Goal: Task Accomplishment & Management: Complete application form

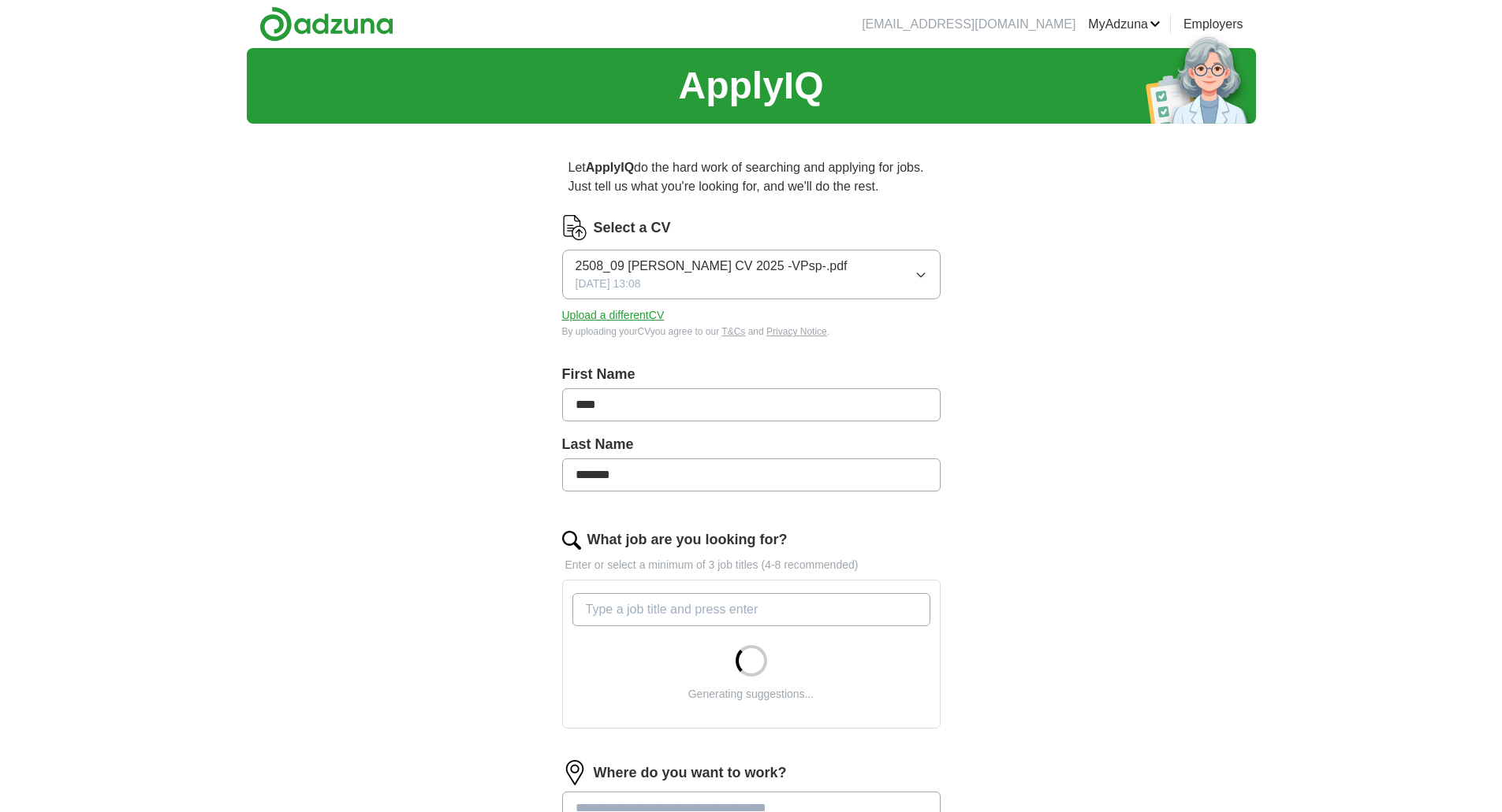
click at [921, 272] on icon "button" at bounding box center [921, 275] width 13 height 13
click at [717, 356] on div "Select a CV 2508_09 [PERSON_NAME] CV 2025 -VPsp-.pdf [DATE] 13:08 Upload a diff…" at bounding box center [751, 286] width 378 height 143
click at [630, 314] on button "Upload a different CV" at bounding box center [613, 315] width 102 height 17
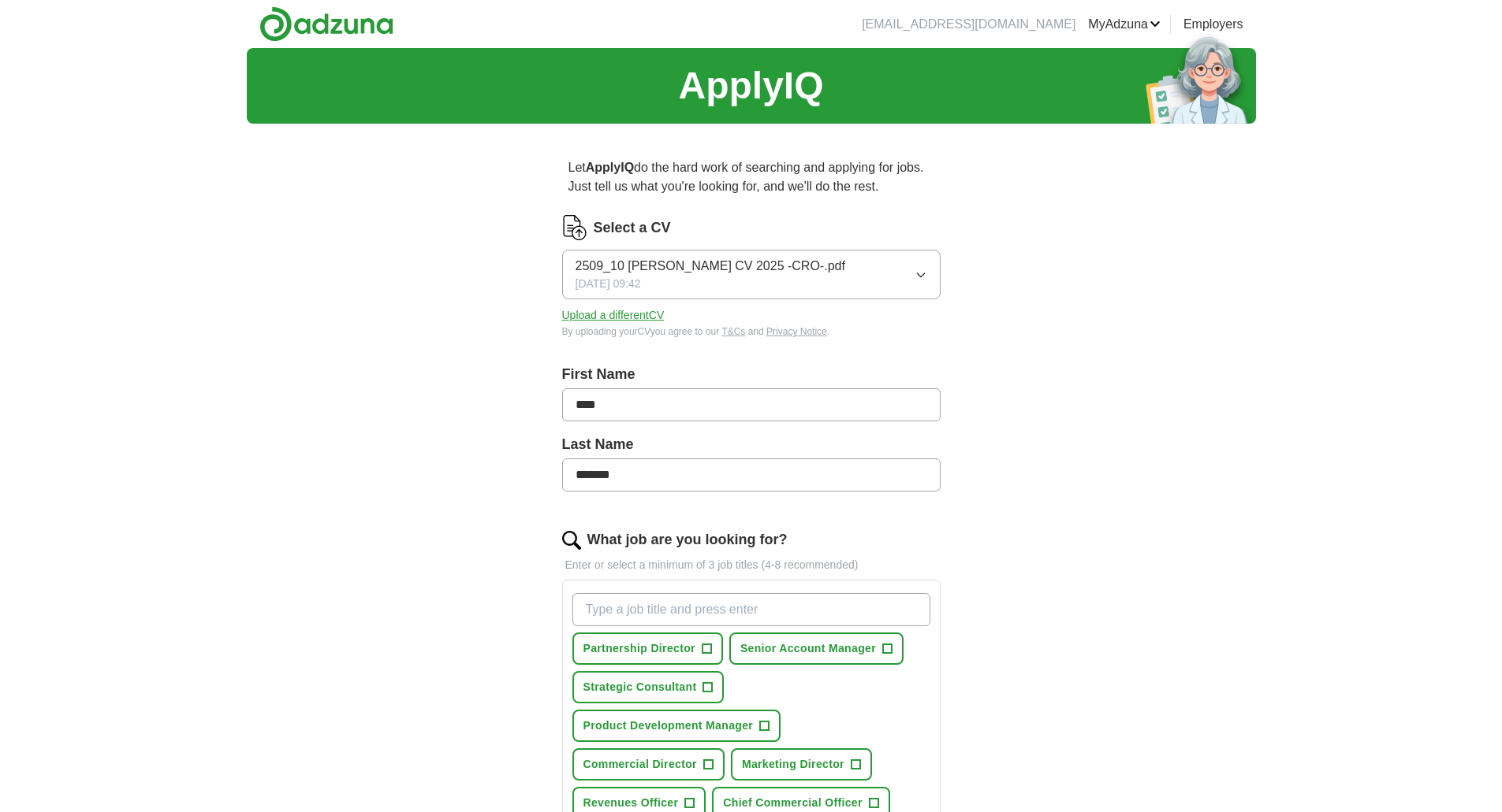
click at [1046, 610] on div "ApplyIQ Let ApplyIQ do the hard work of searching and applying for jobs. Just t…" at bounding box center [751, 700] width 1009 height 1304
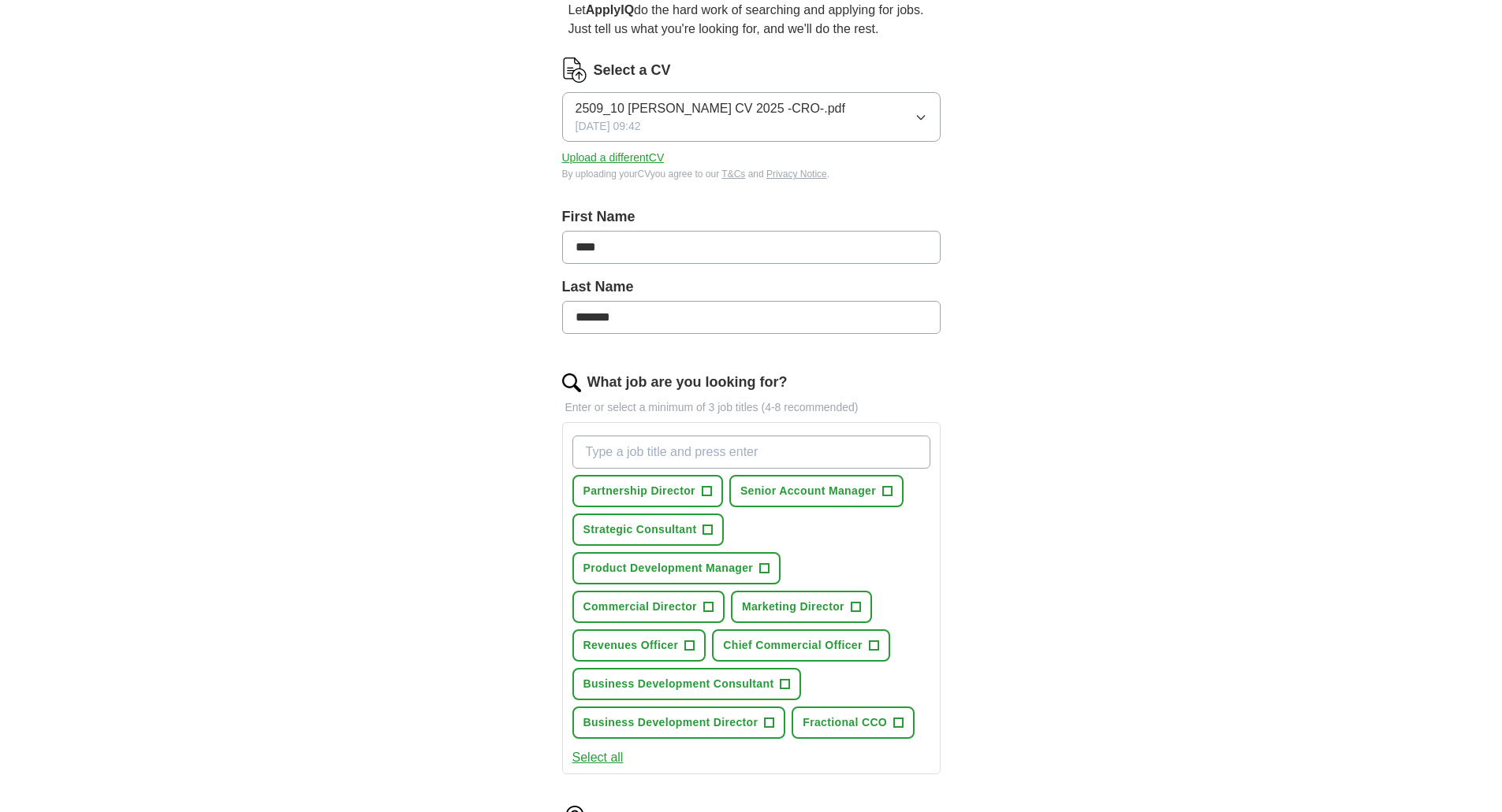
scroll to position [236, 0]
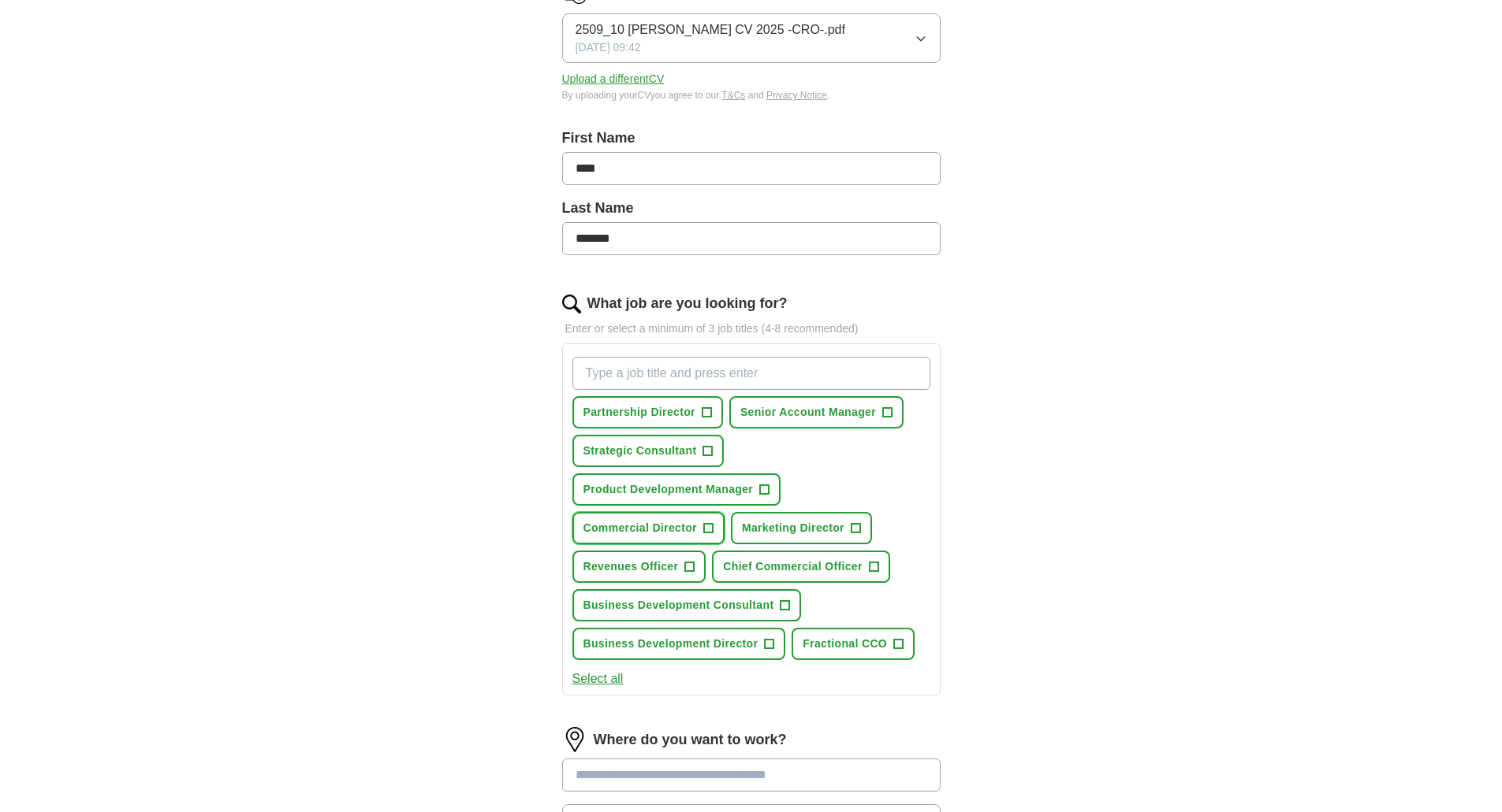
click at [707, 528] on span "+" at bounding box center [708, 529] width 10 height 13
click at [871, 566] on span "+" at bounding box center [874, 567] width 10 height 13
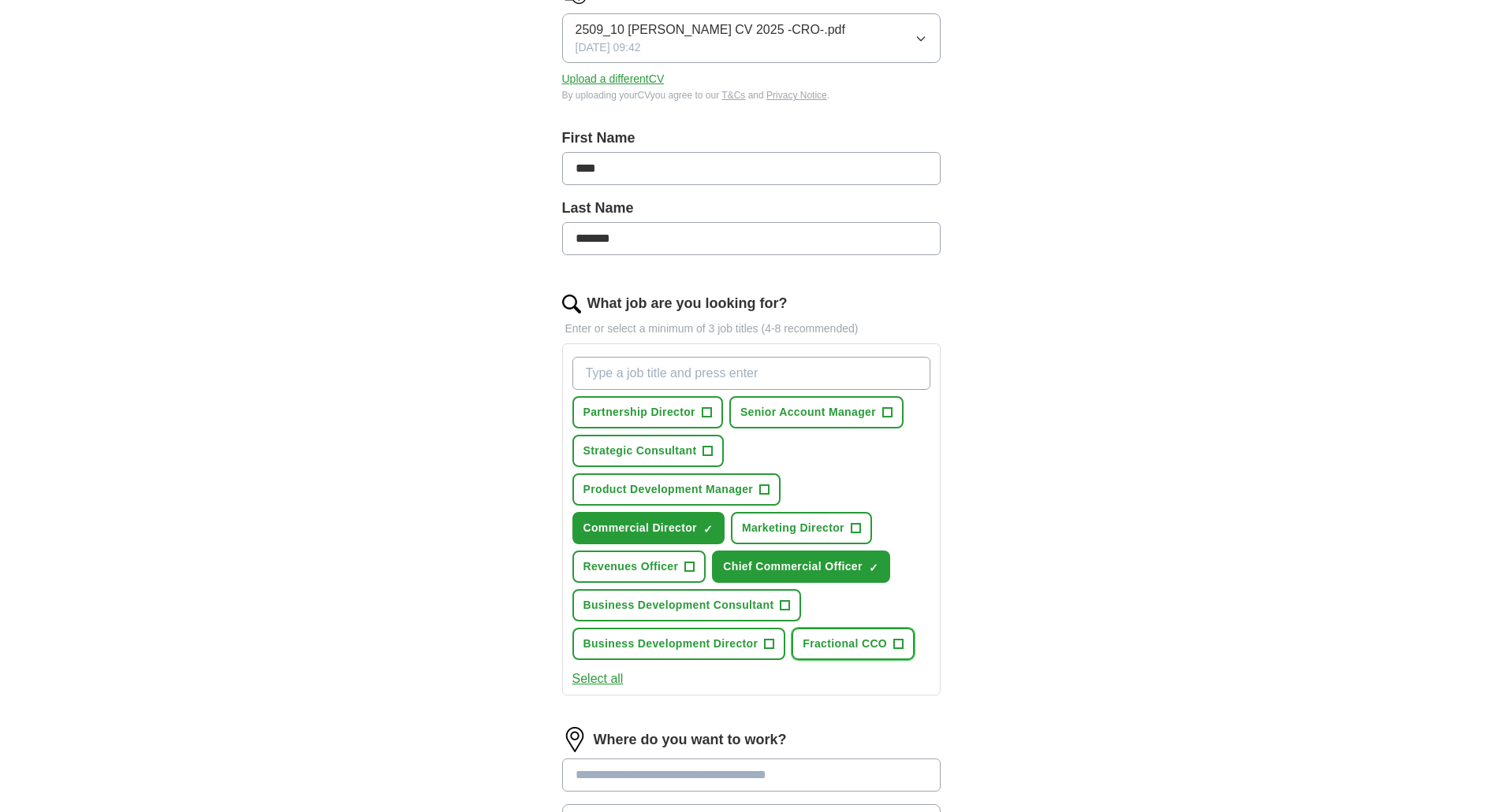
click at [901, 646] on span "+" at bounding box center [899, 644] width 10 height 13
click at [674, 377] on input "What job are you looking for?" at bounding box center [751, 372] width 358 height 33
type input "Chief Revenue Officer"
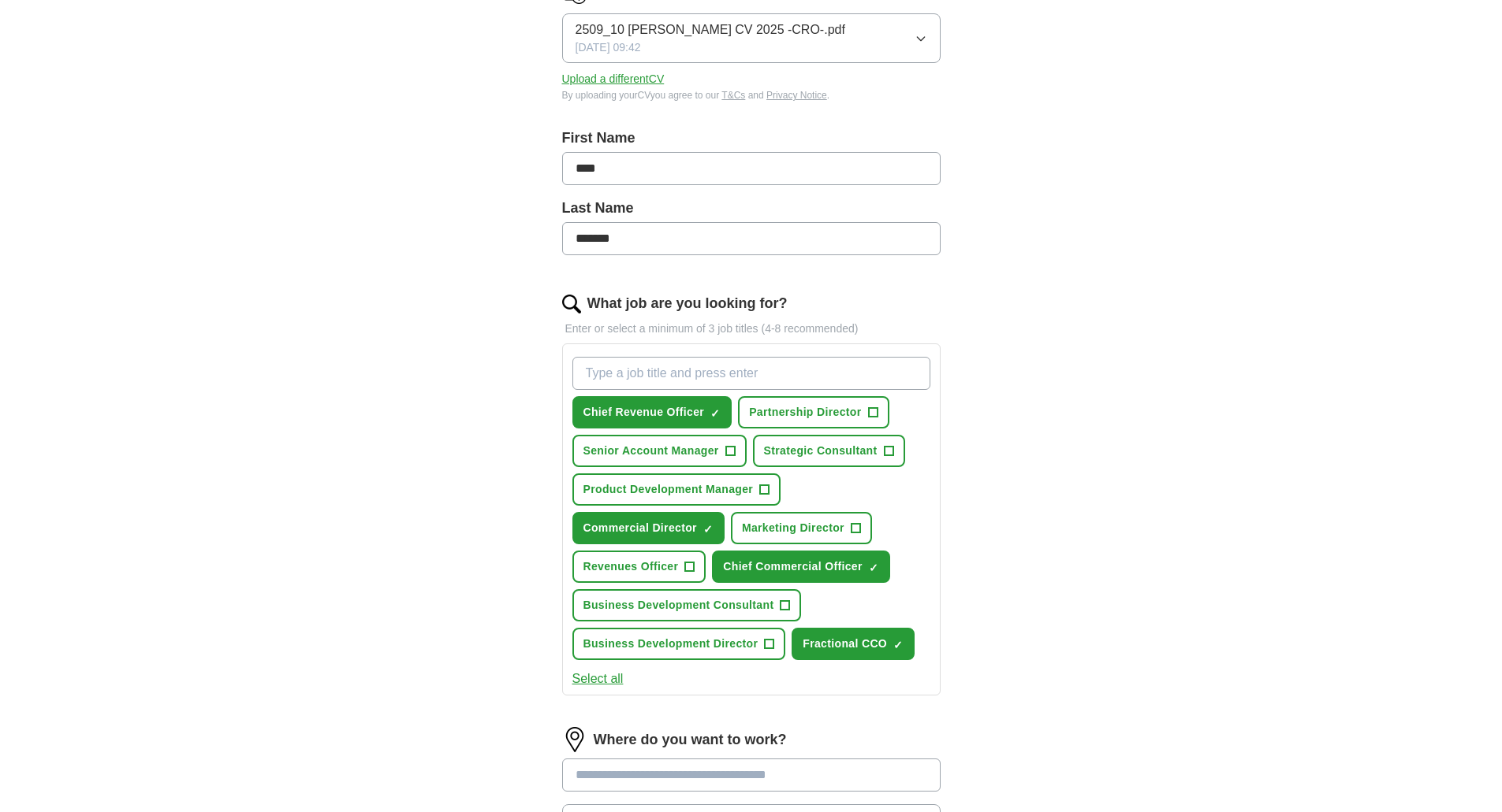
click at [682, 377] on input "What job are you looking for?" at bounding box center [751, 372] width 358 height 33
type input "SVP"
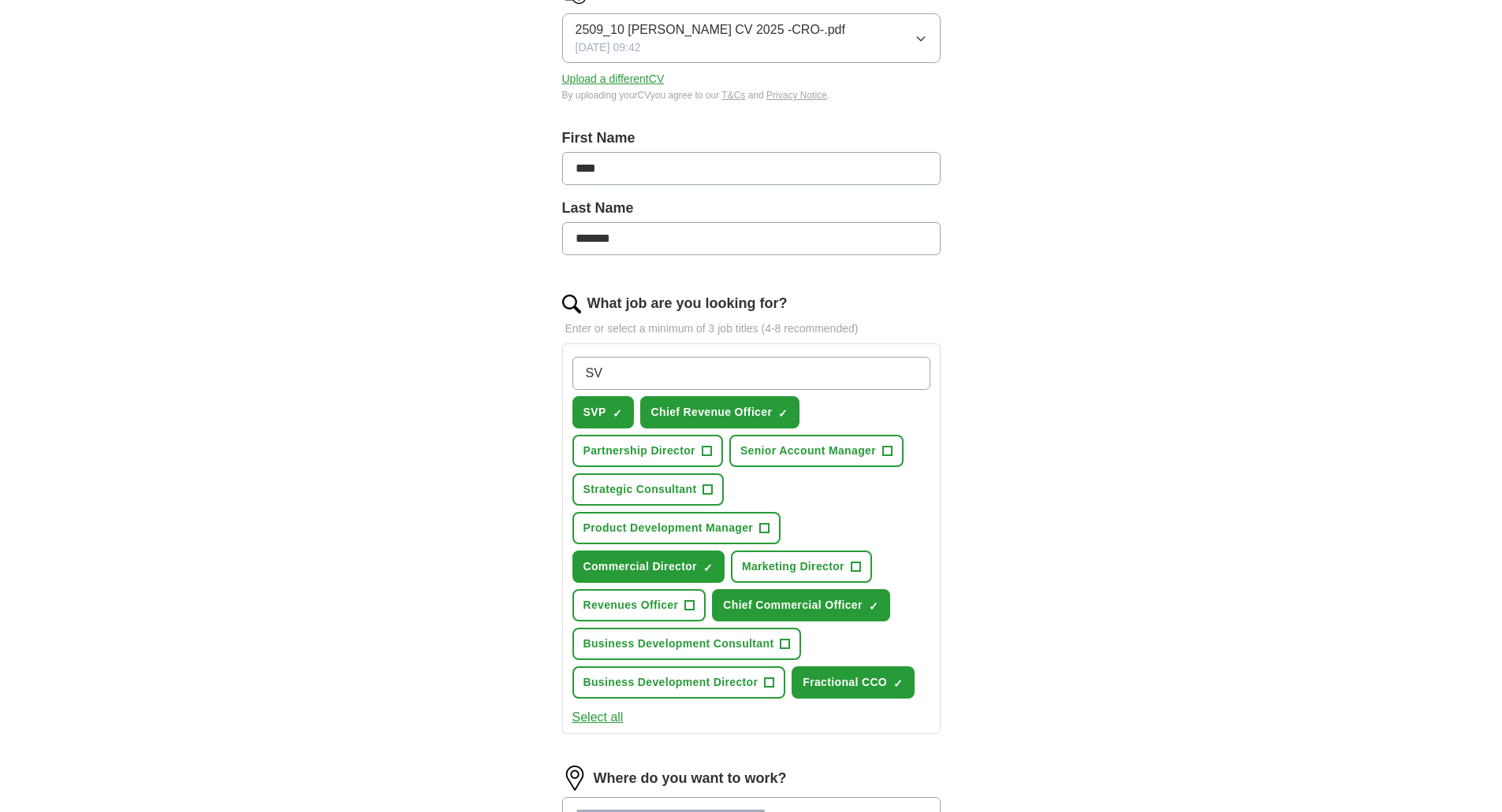
type input "S"
type input "VP, Global Sales"
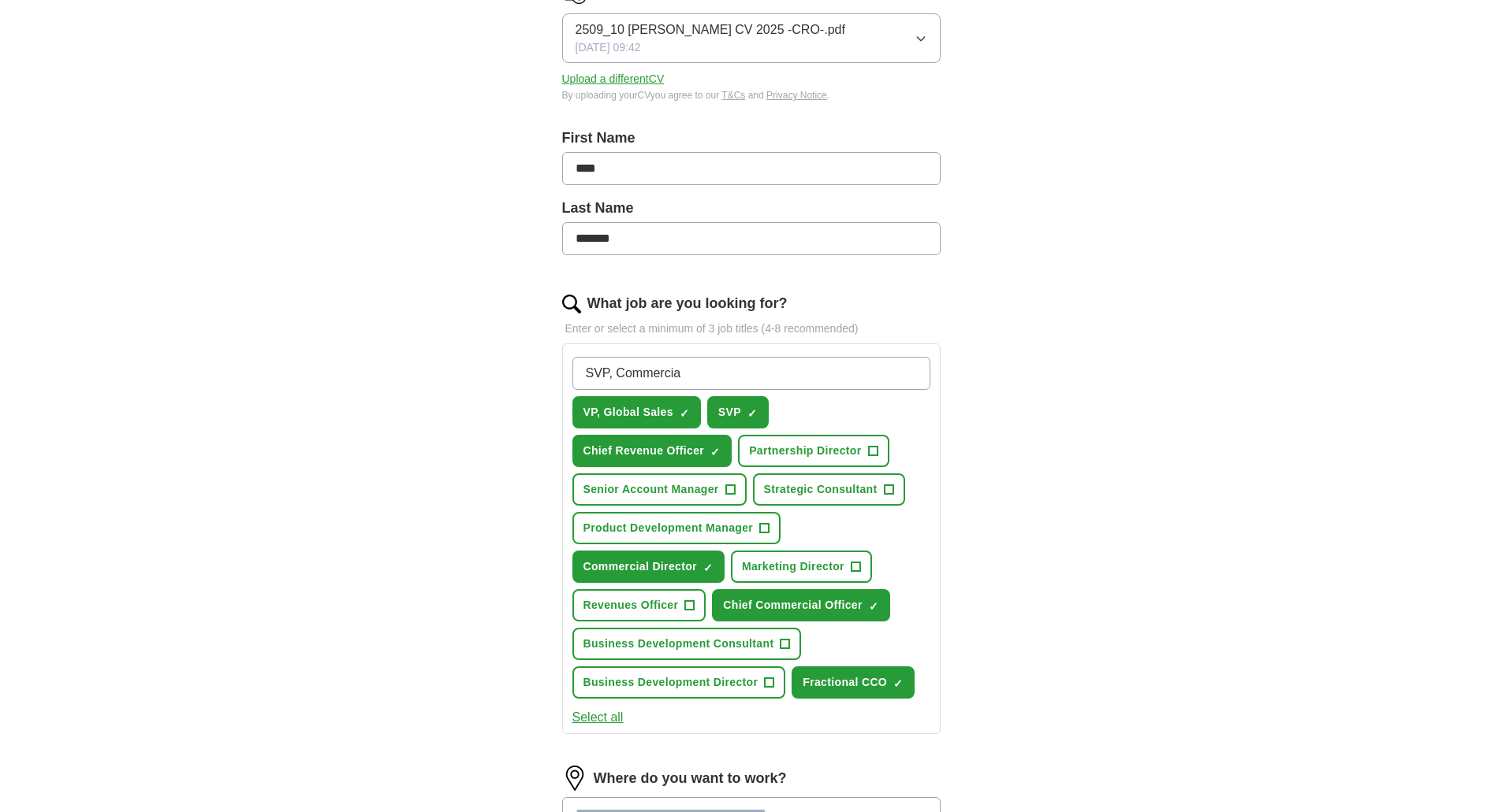
type input "SVP, Commercial"
click at [887, 486] on span "+" at bounding box center [888, 491] width 10 height 13
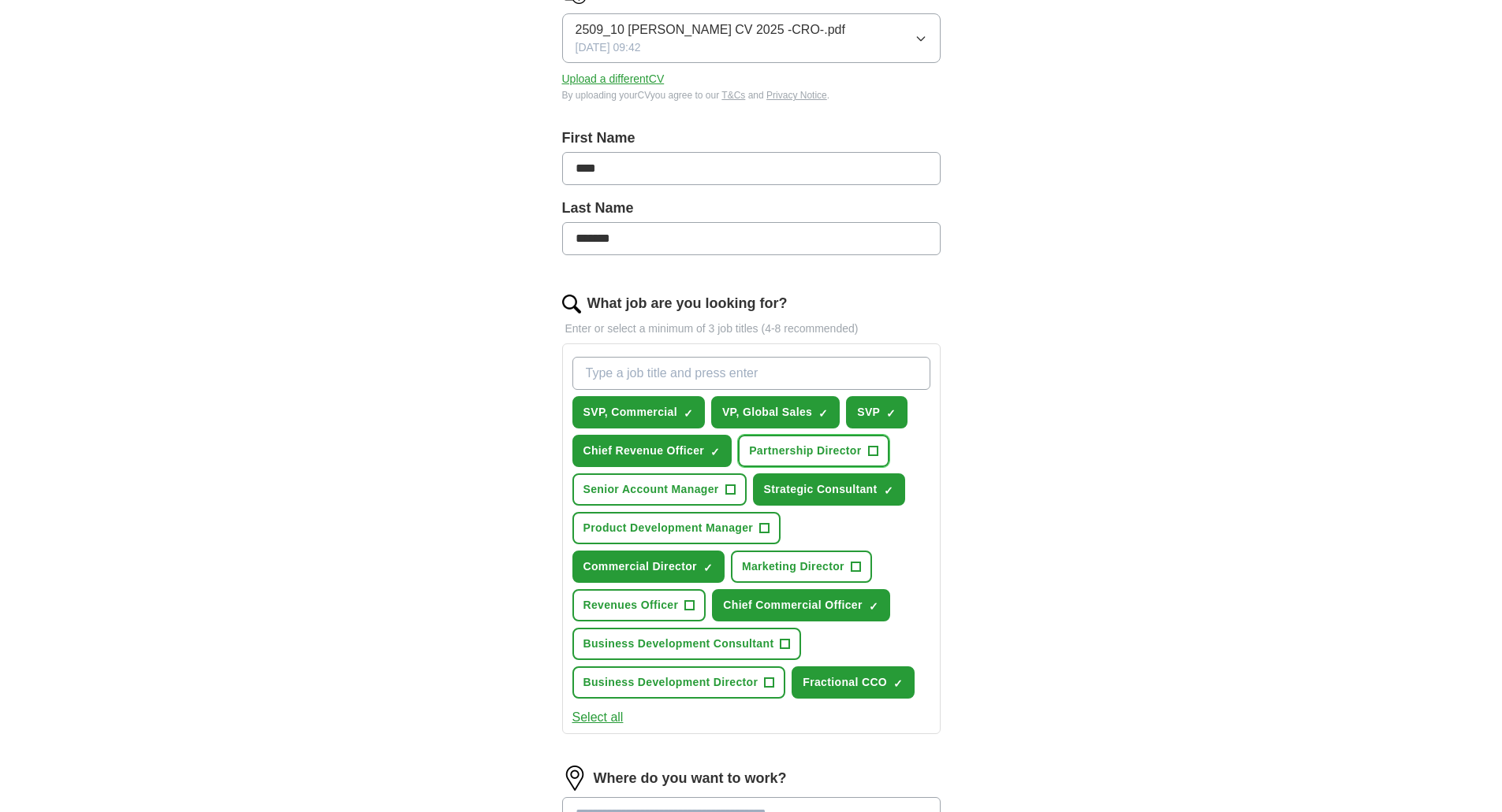
click at [874, 451] on span "+" at bounding box center [873, 451] width 10 height 13
click at [851, 568] on span "+" at bounding box center [856, 567] width 10 height 13
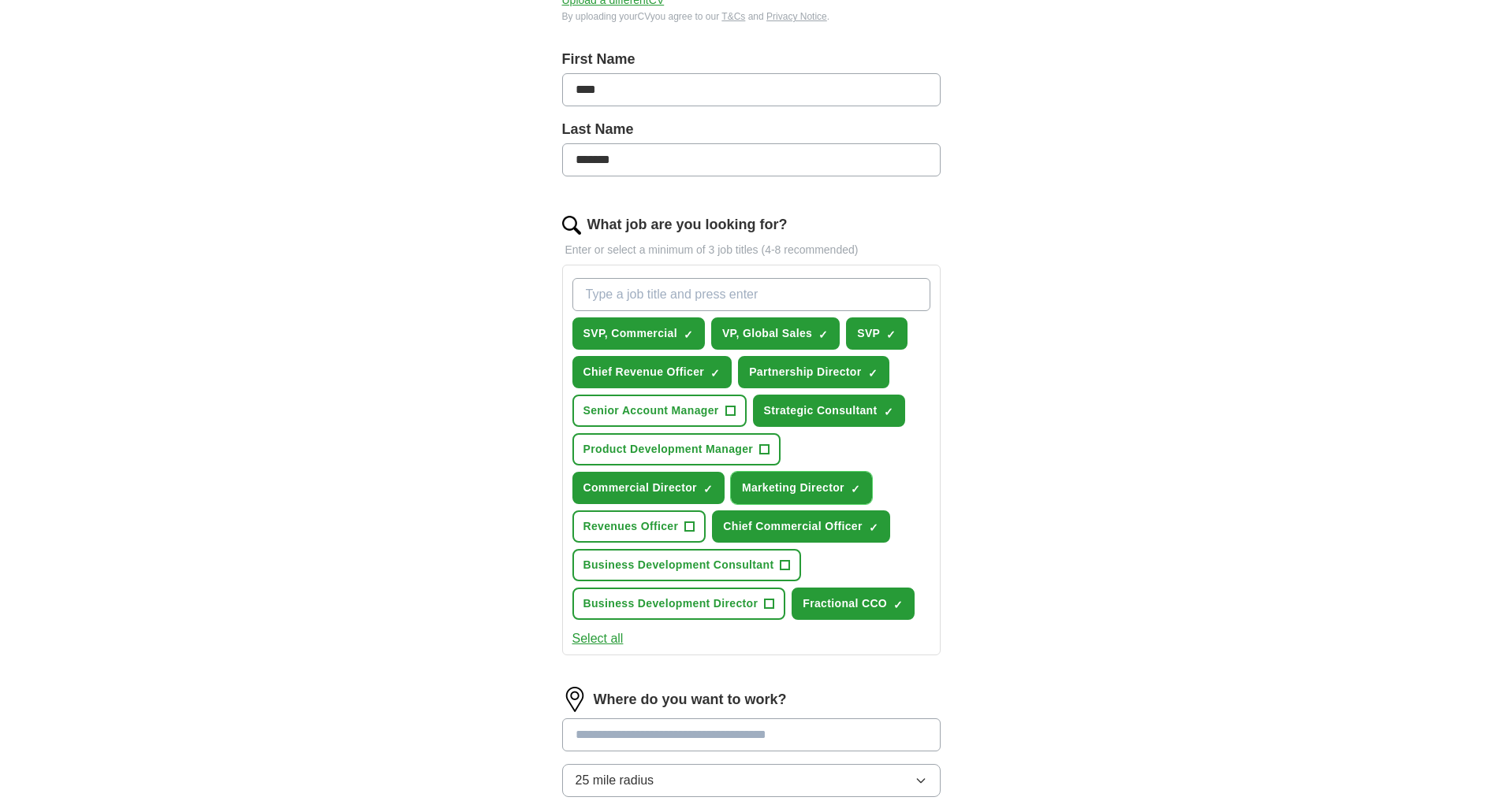
scroll to position [394, 0]
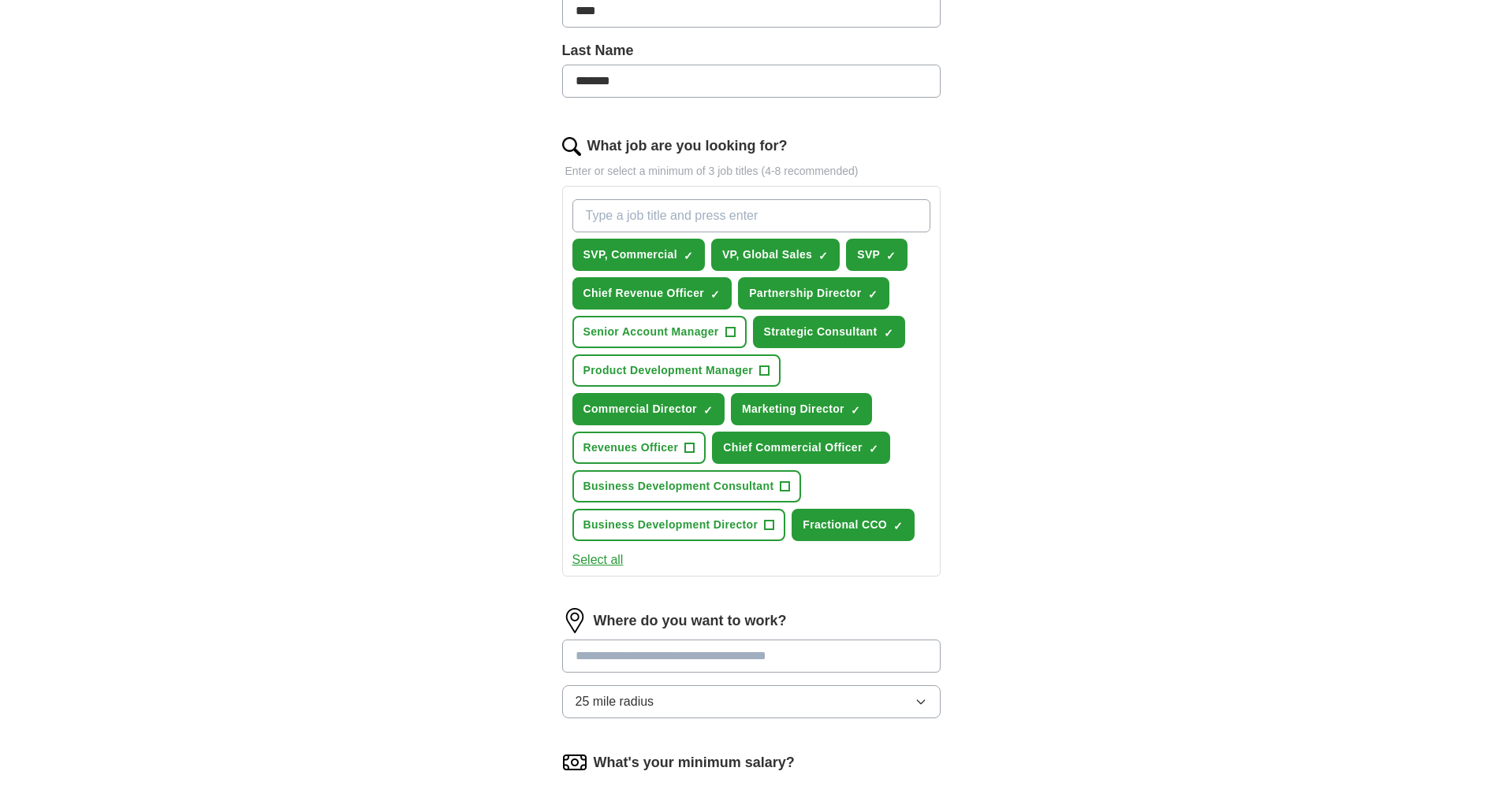
click at [683, 667] on input at bounding box center [751, 656] width 378 height 33
type input "******"
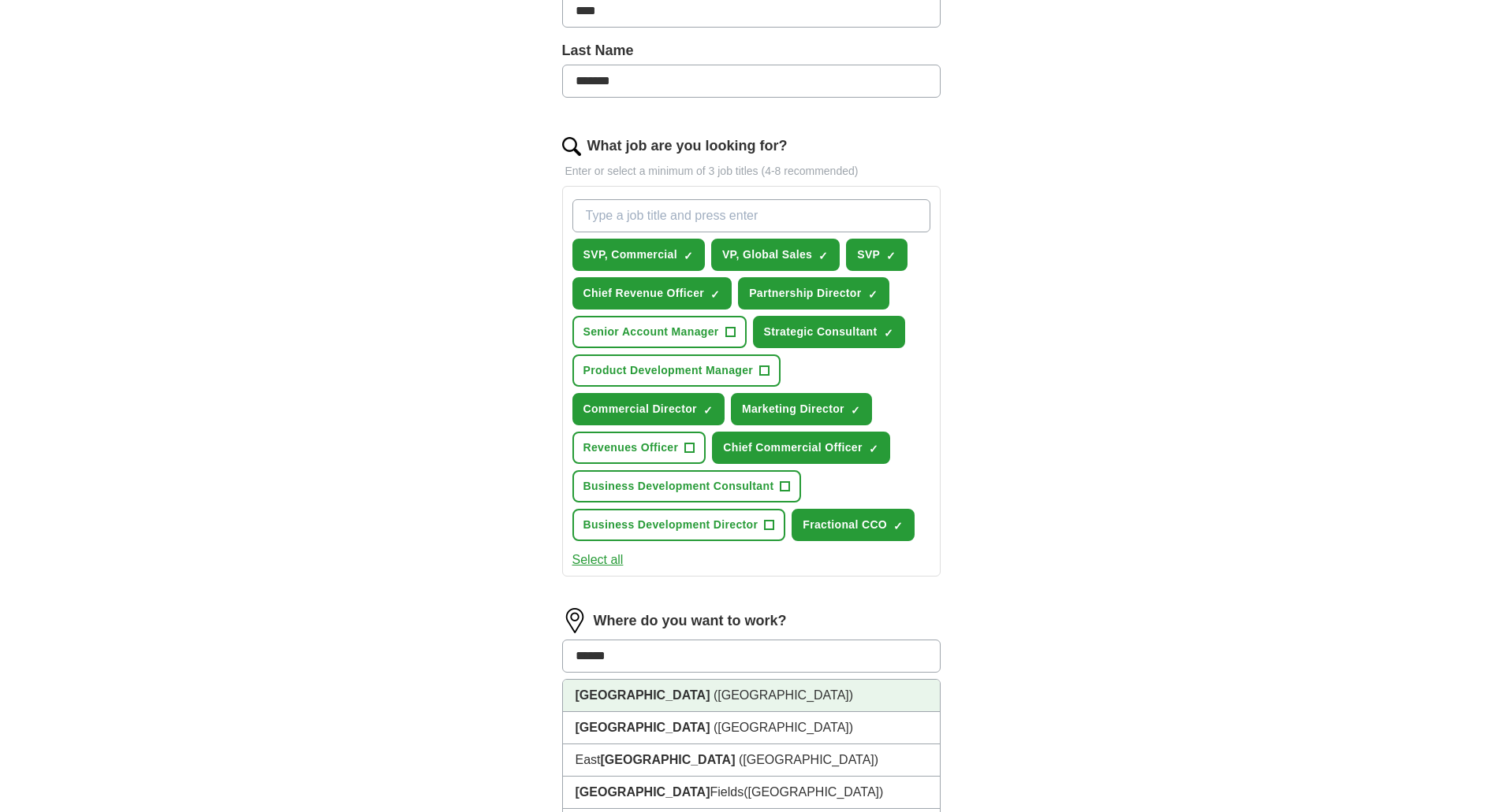
click at [663, 692] on li "[GEOGRAPHIC_DATA] ([GEOGRAPHIC_DATA])" at bounding box center [751, 696] width 377 height 33
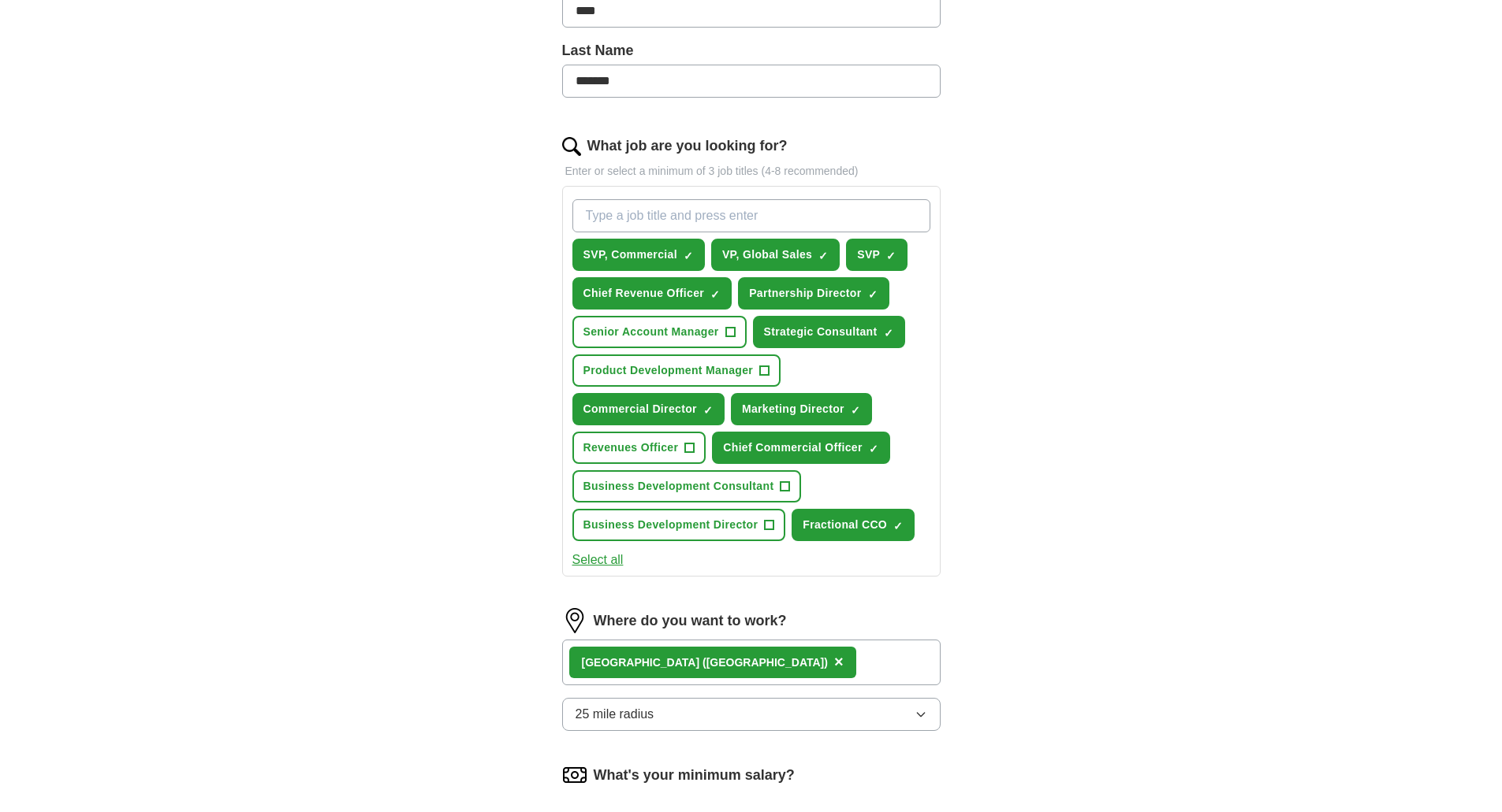
click at [683, 723] on button "25 mile radius" at bounding box center [751, 714] width 378 height 33
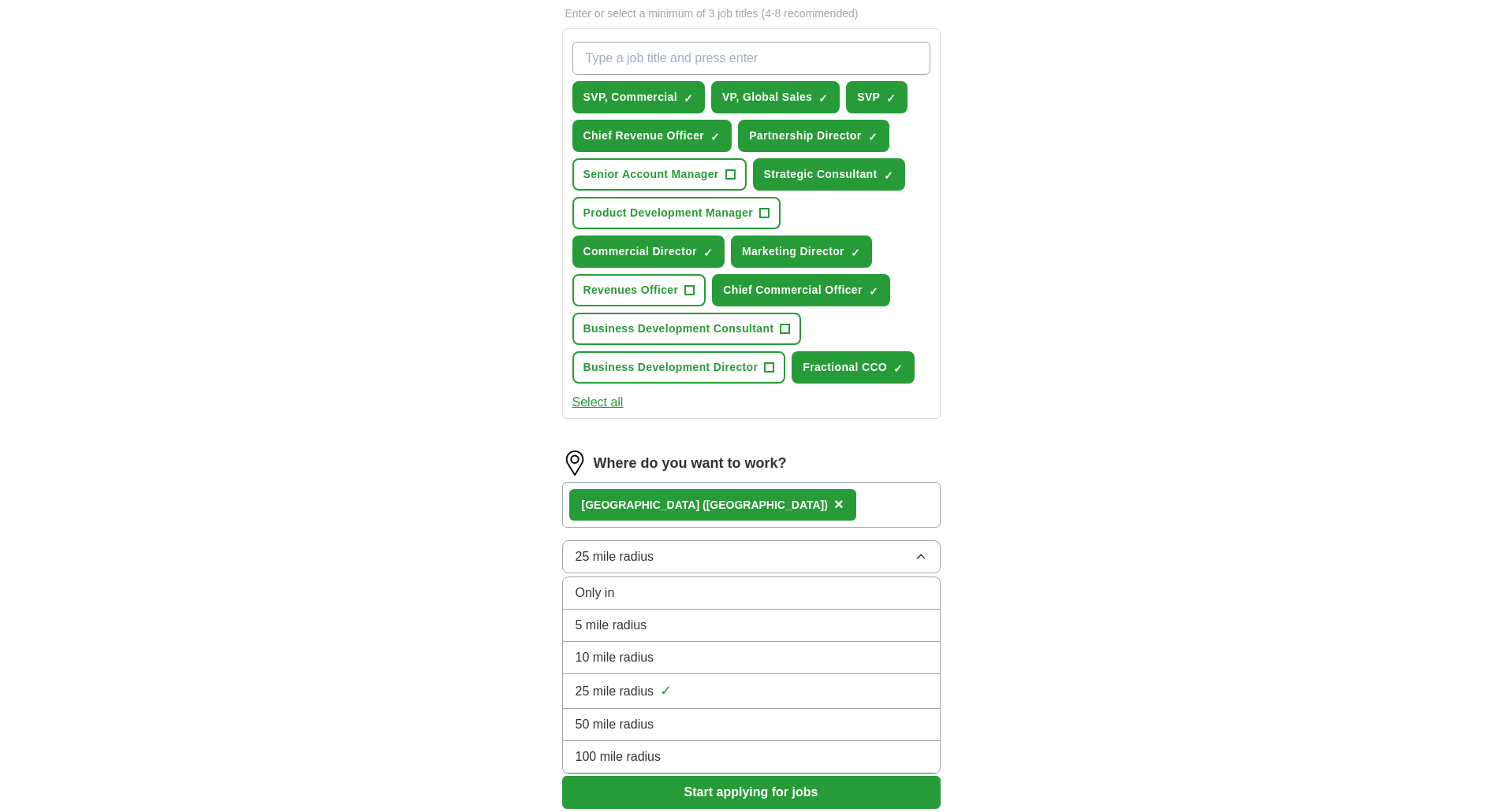
click at [628, 692] on span "25 mile radius" at bounding box center [615, 692] width 79 height 19
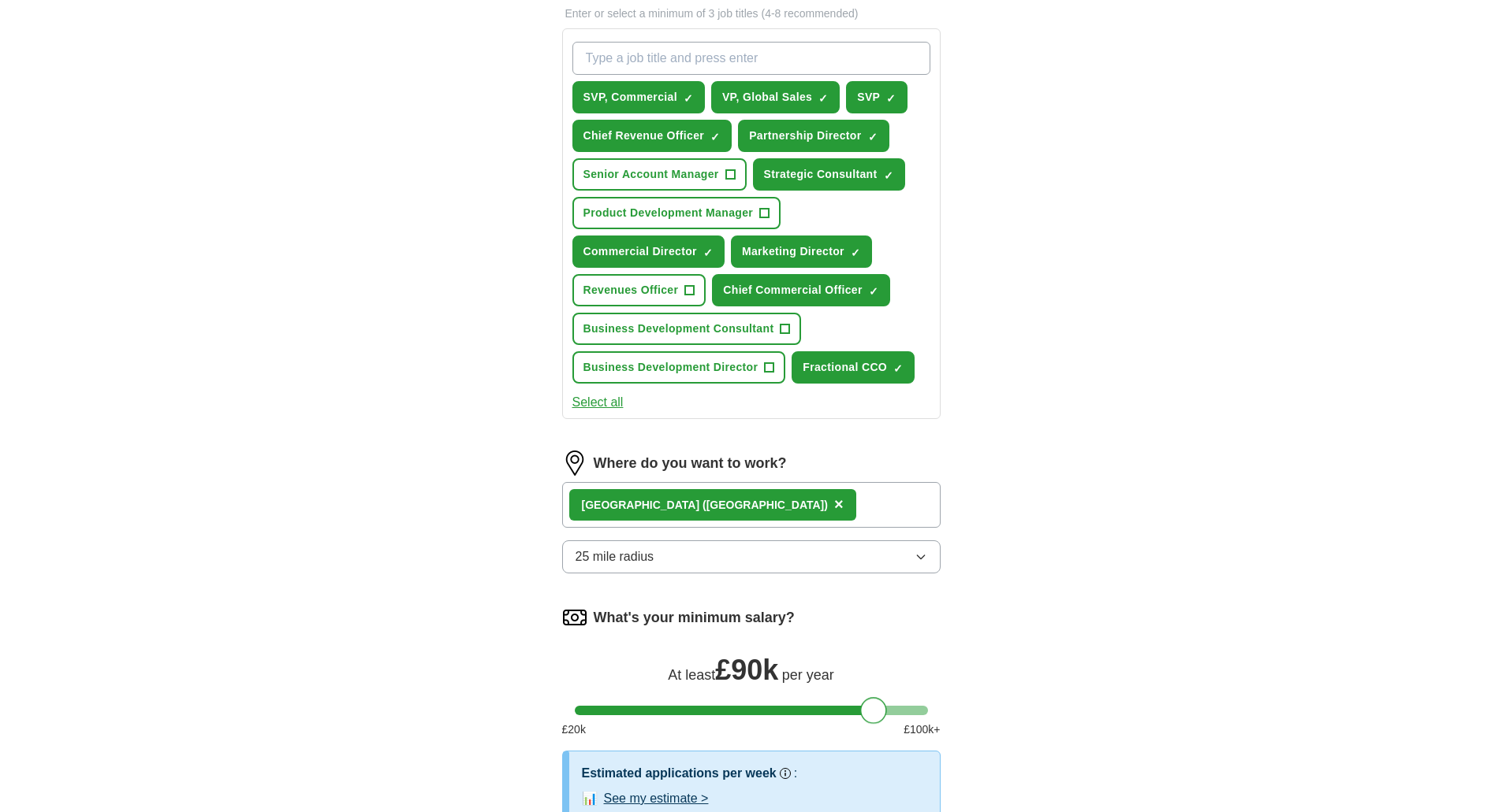
drag, startPoint x: 590, startPoint y: 715, endPoint x: 876, endPoint y: 713, distance: 286.0
click at [876, 713] on div at bounding box center [874, 711] width 27 height 27
click at [1025, 661] on div "ApplyIQ Let ApplyIQ do the hard work of searching and applying for jobs. Just t…" at bounding box center [751, 211] width 1009 height 1429
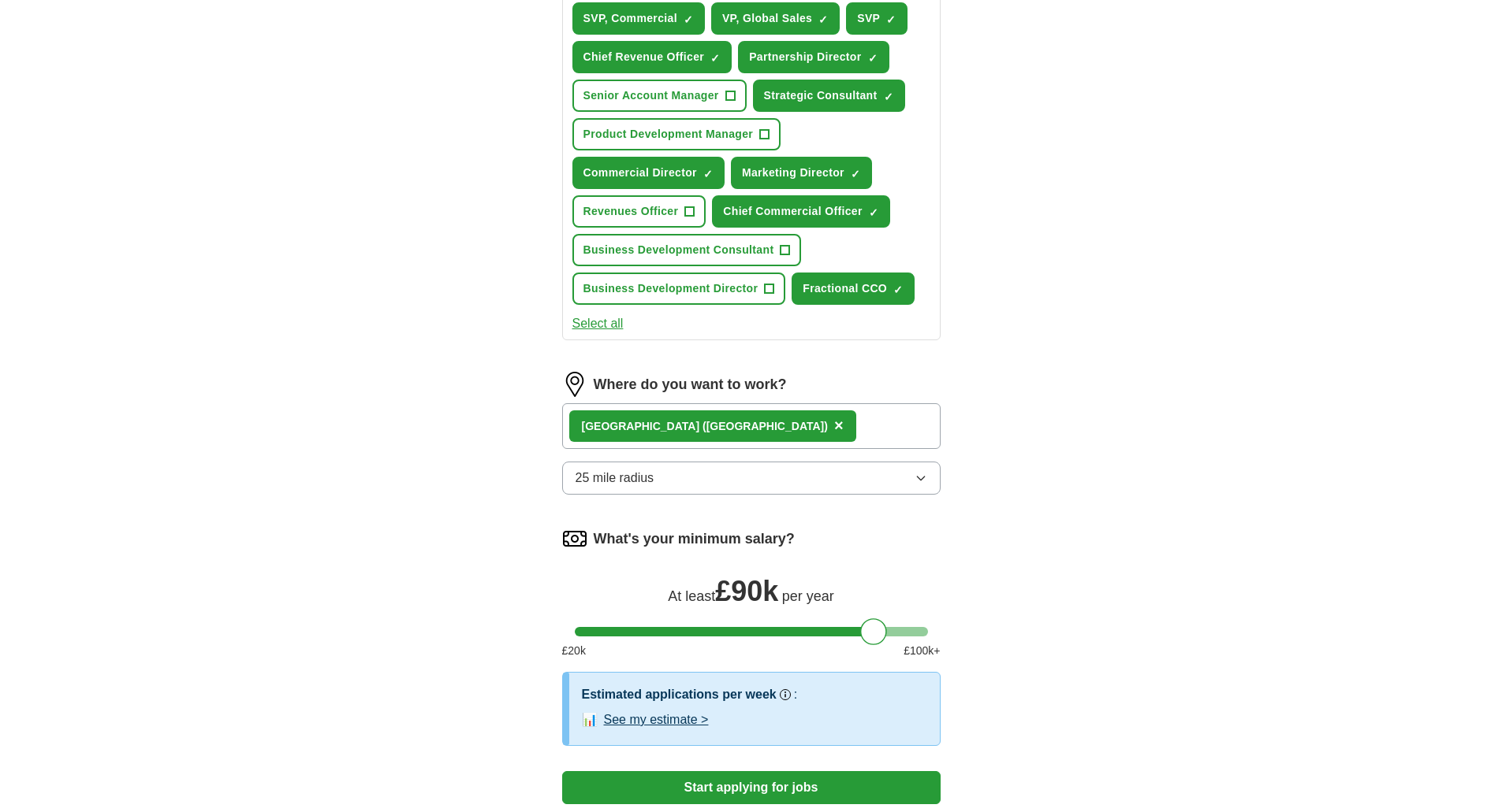
scroll to position [709, 0]
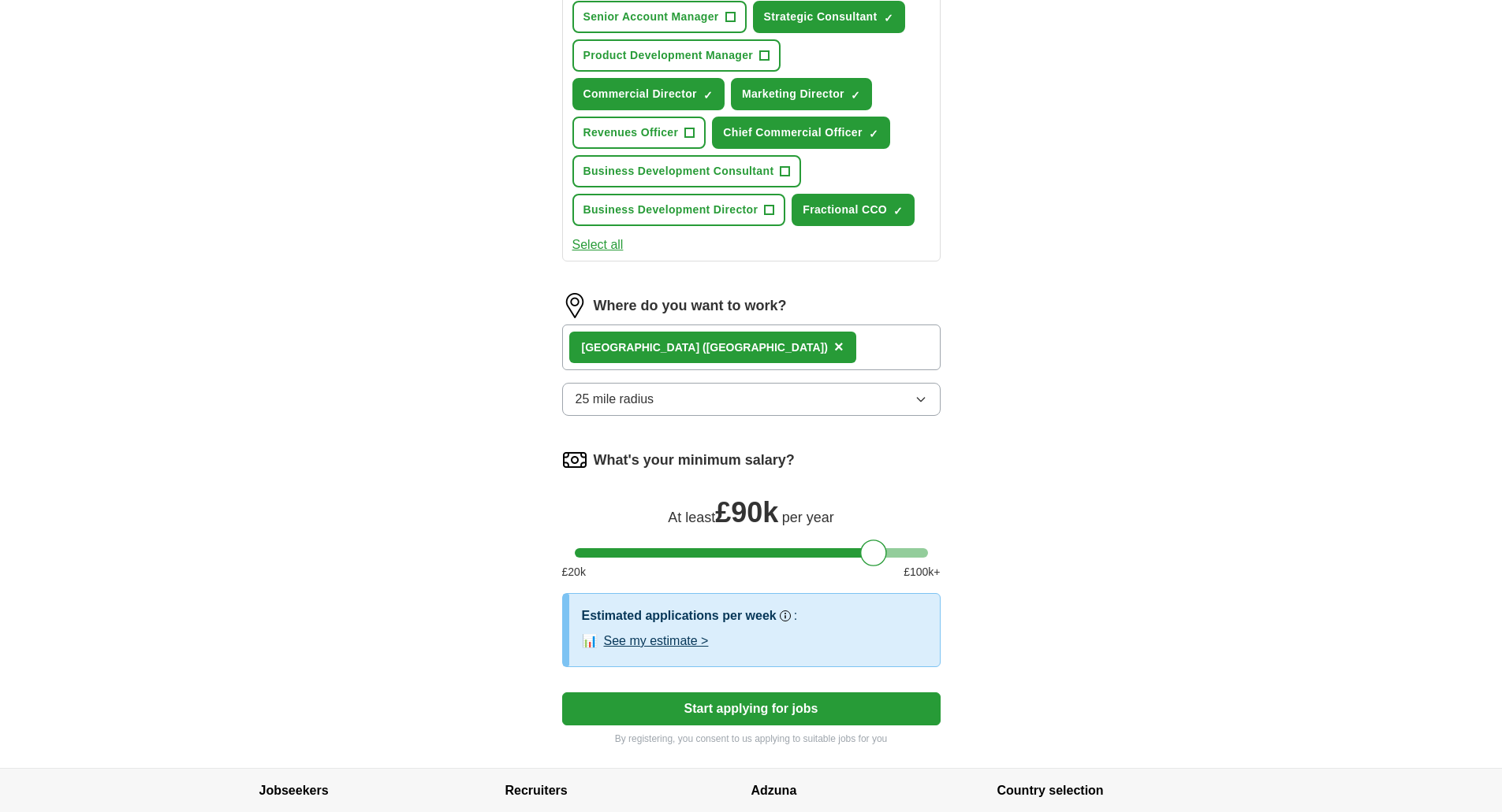
click at [790, 720] on button "Start applying for jobs" at bounding box center [751, 708] width 378 height 33
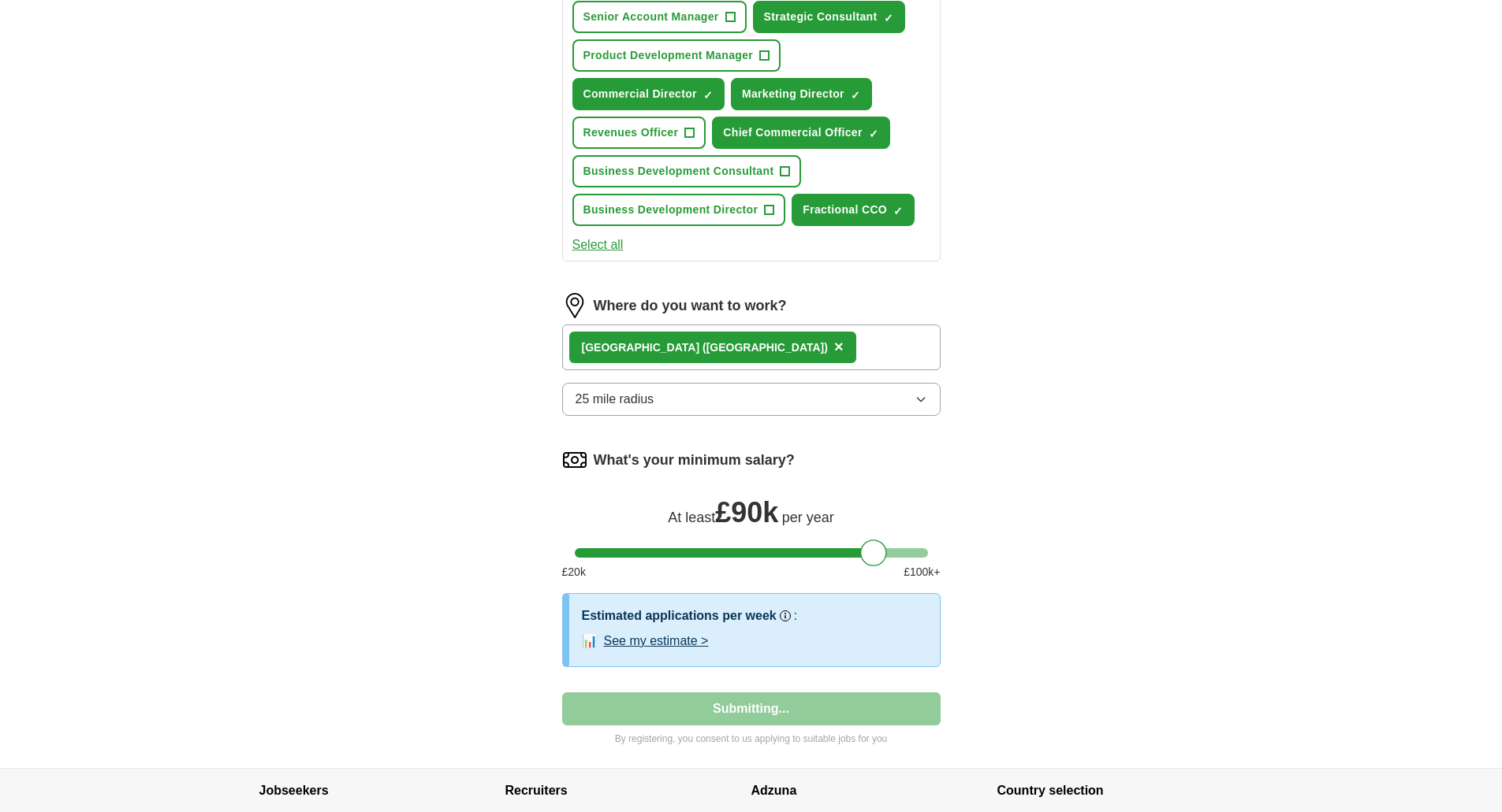
scroll to position [0, 0]
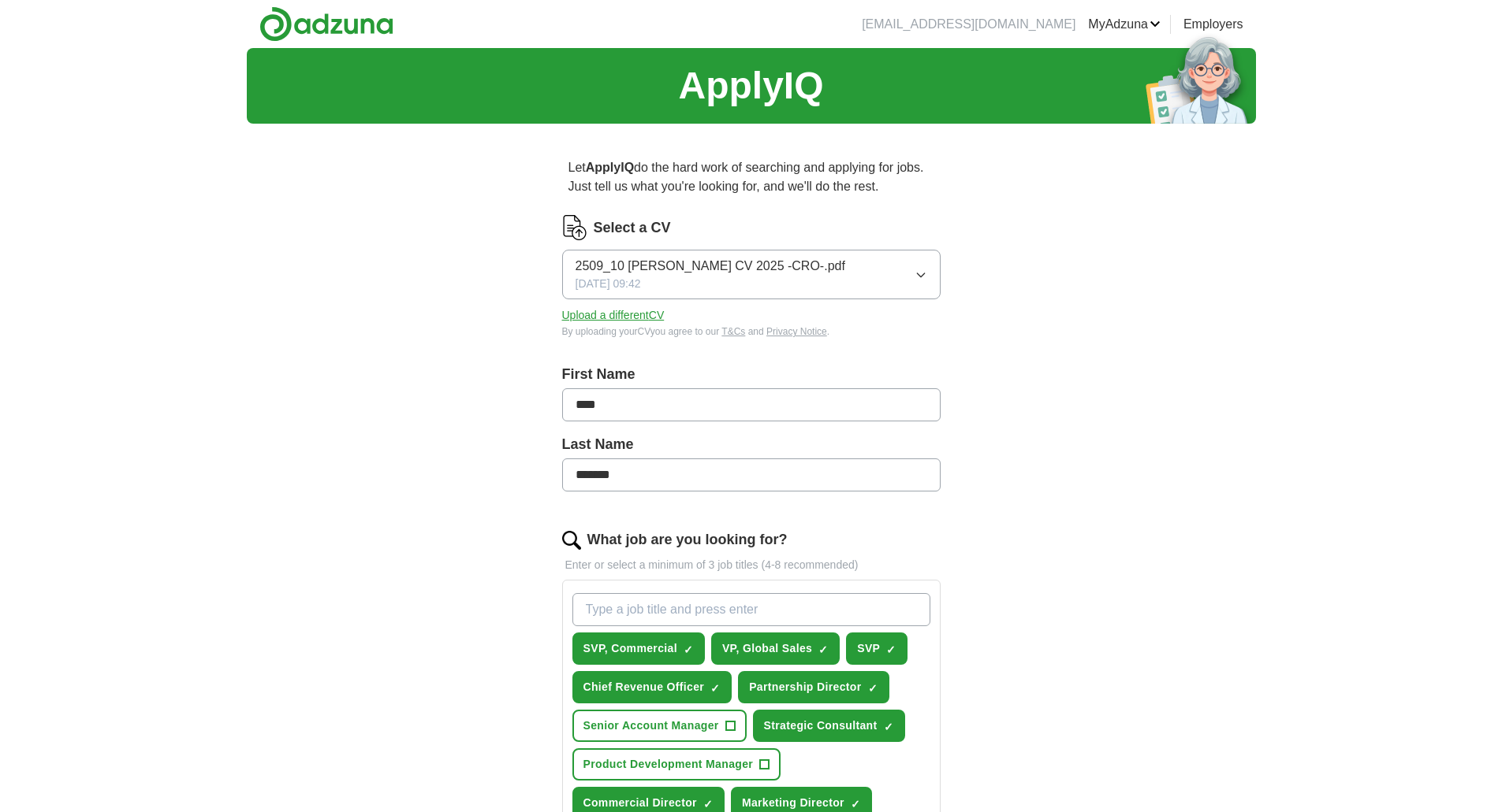
select select "**"
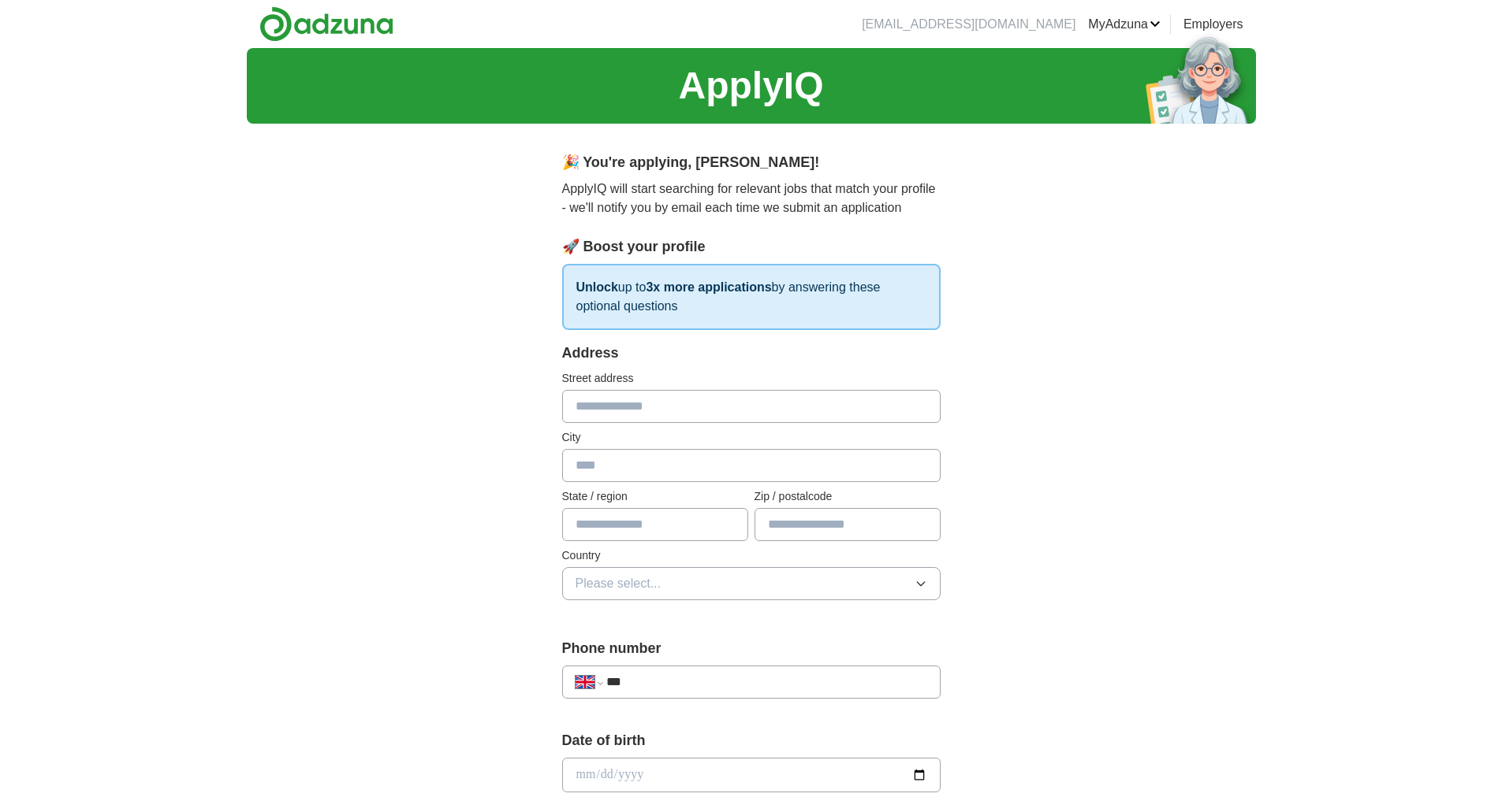
click at [740, 413] on input "text" at bounding box center [751, 406] width 378 height 33
type input "**********"
type input "******"
type input "********"
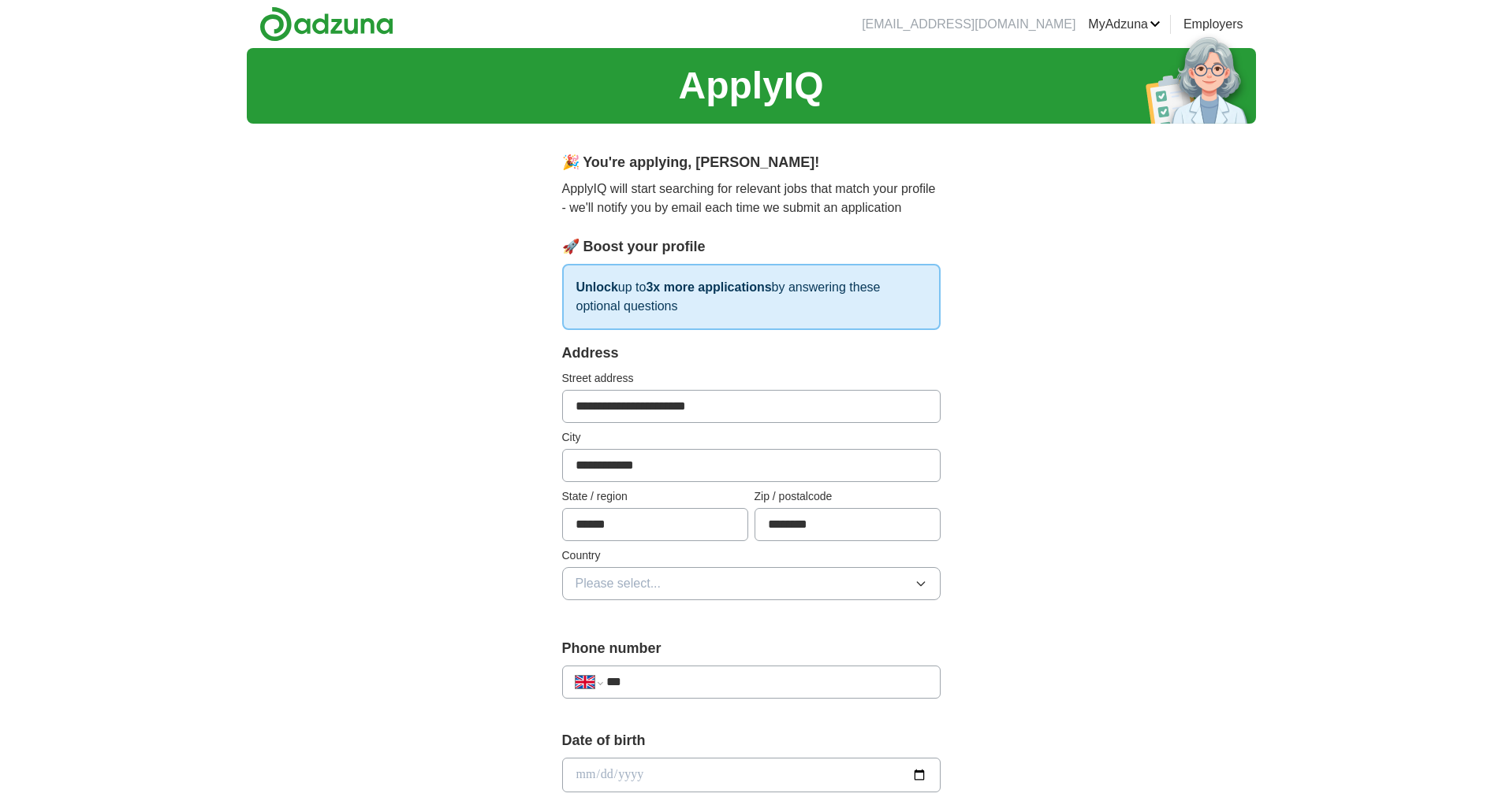
click at [876, 583] on button "Please select..." at bounding box center [751, 583] width 378 height 33
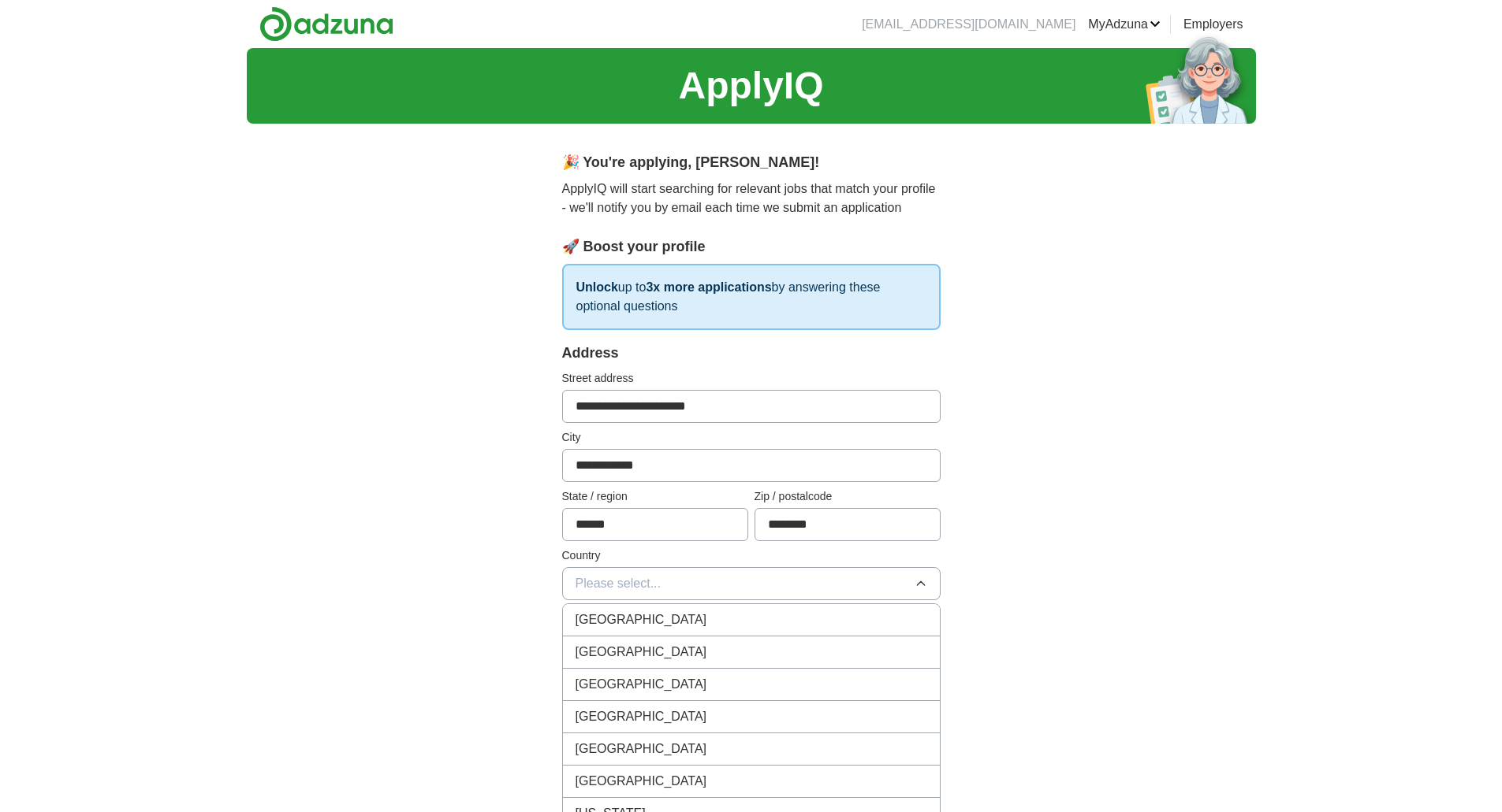
click at [856, 615] on div "[GEOGRAPHIC_DATA]" at bounding box center [751, 621] width 352 height 19
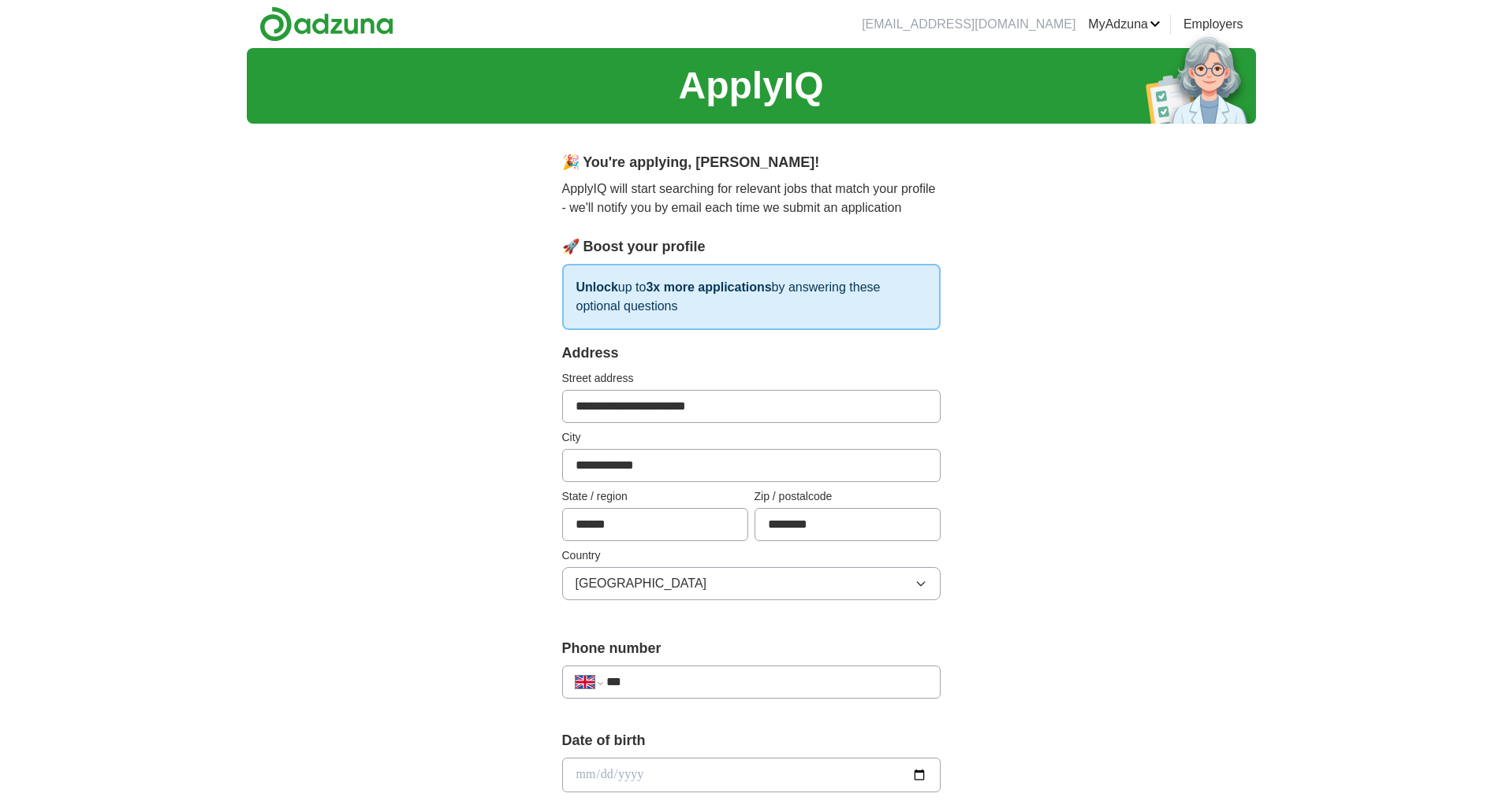
click at [678, 681] on input "***" at bounding box center [766, 683] width 320 height 19
type input "**********"
click at [667, 769] on input "date" at bounding box center [751, 775] width 378 height 34
type input "**********"
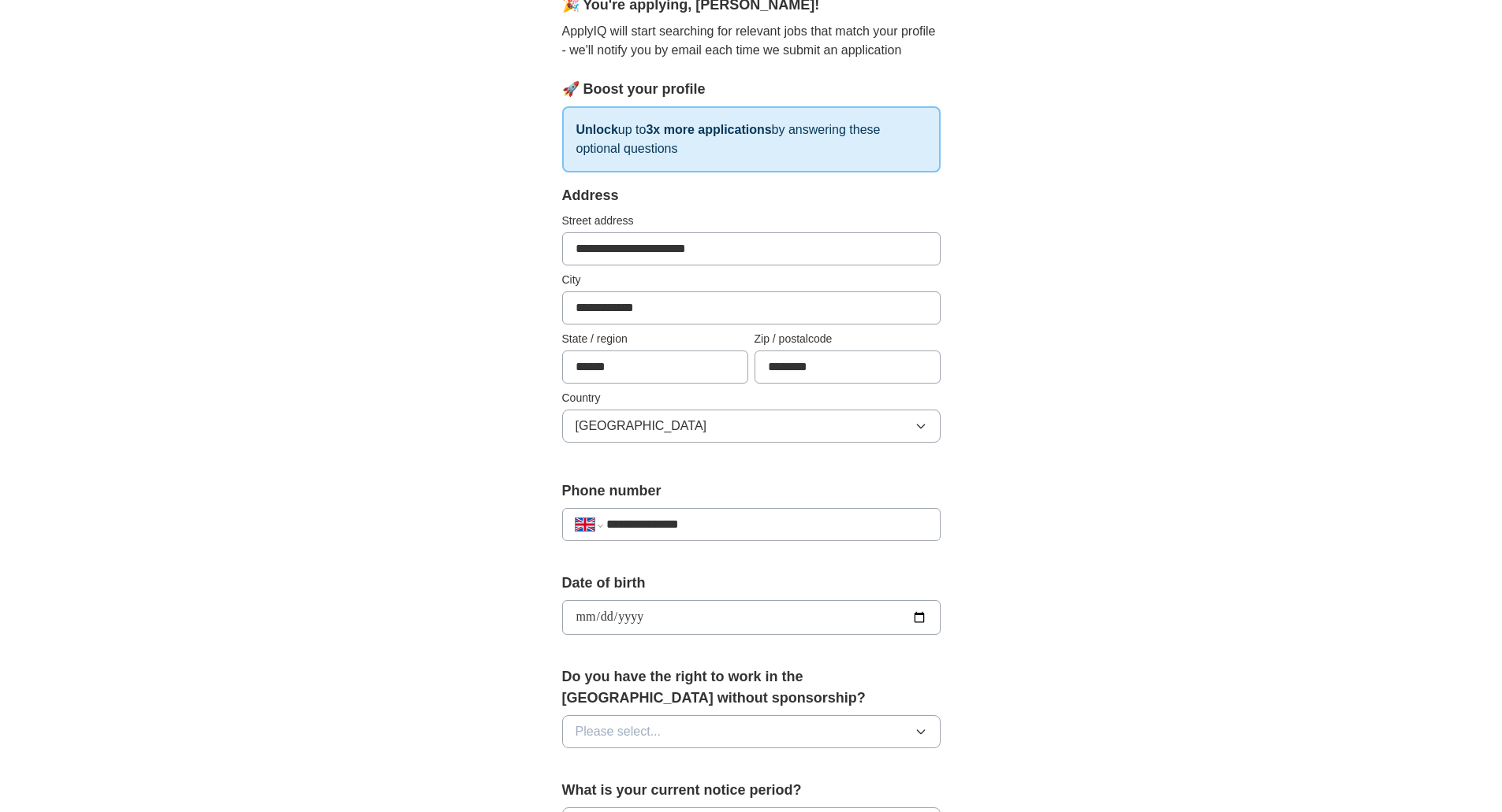
scroll to position [236, 0]
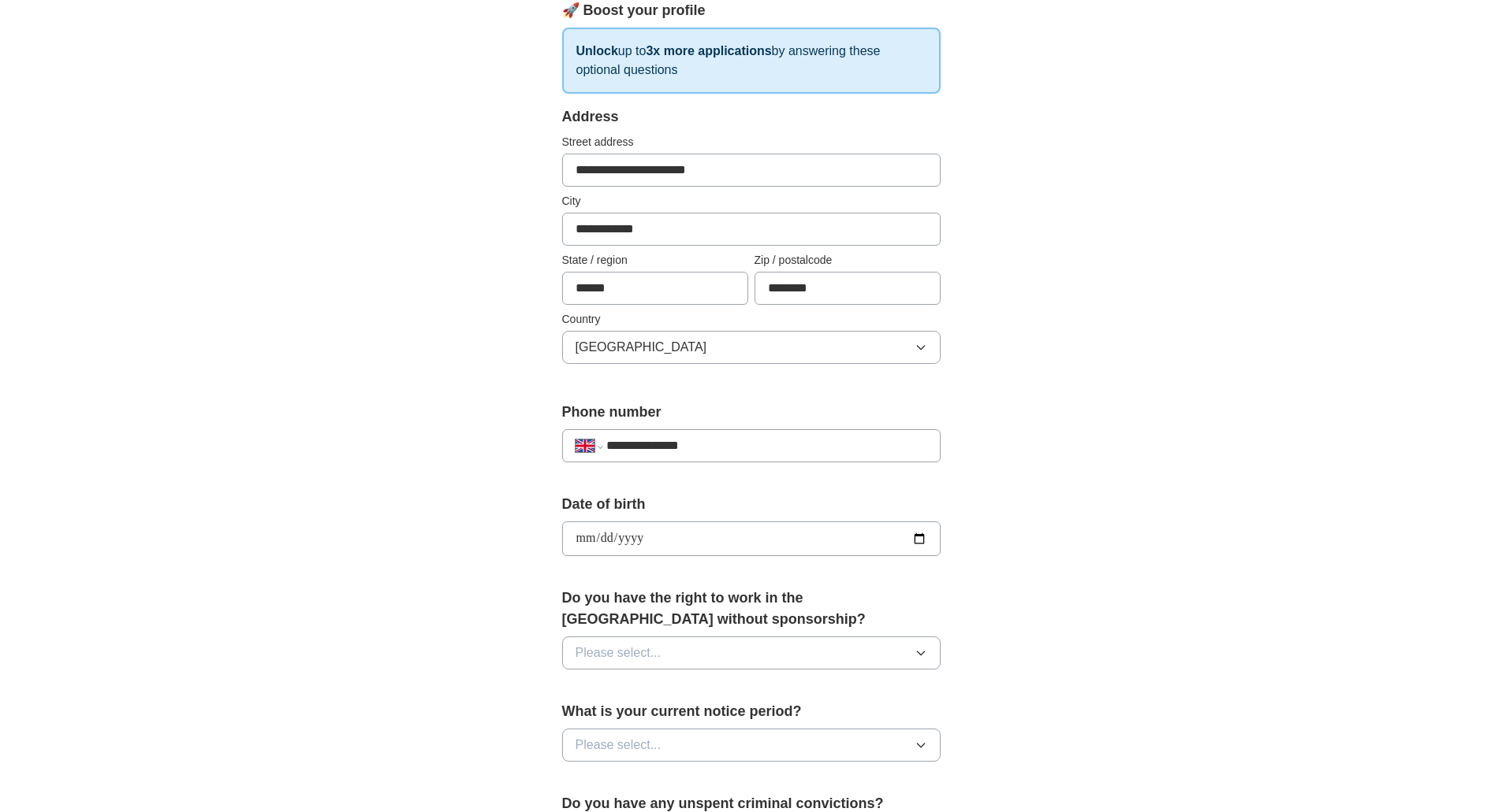
click at [769, 652] on button "Please select..." at bounding box center [751, 652] width 378 height 33
click at [646, 693] on div "Yes" at bounding box center [751, 690] width 352 height 19
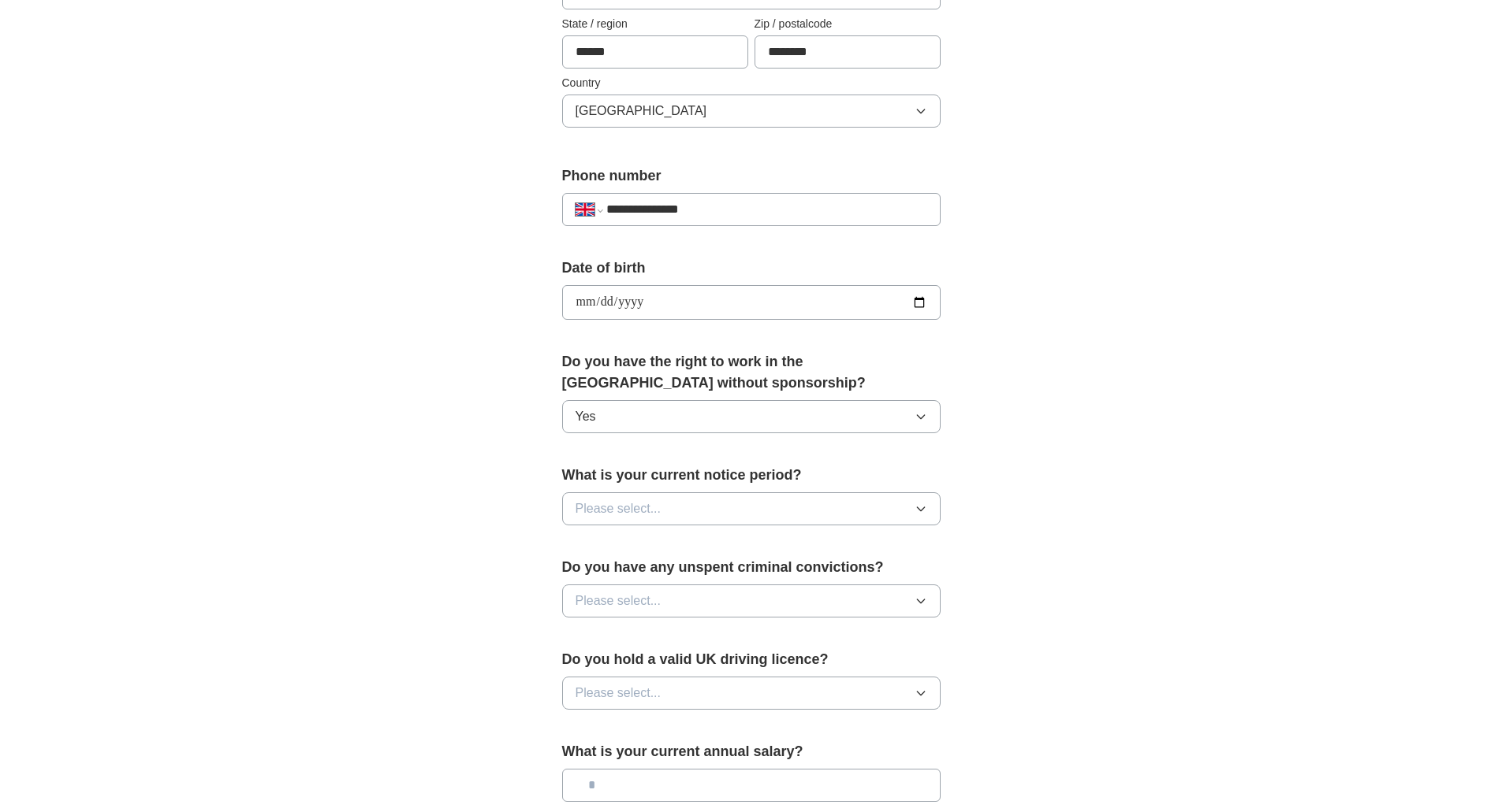
click at [688, 513] on button "Please select..." at bounding box center [751, 508] width 378 height 33
click at [630, 547] on div "None" at bounding box center [751, 546] width 352 height 19
click at [649, 603] on span "Please select..." at bounding box center [619, 601] width 86 height 19
click at [626, 663] on div "No" at bounding box center [751, 670] width 352 height 19
click at [630, 698] on span "Please select..." at bounding box center [619, 693] width 86 height 19
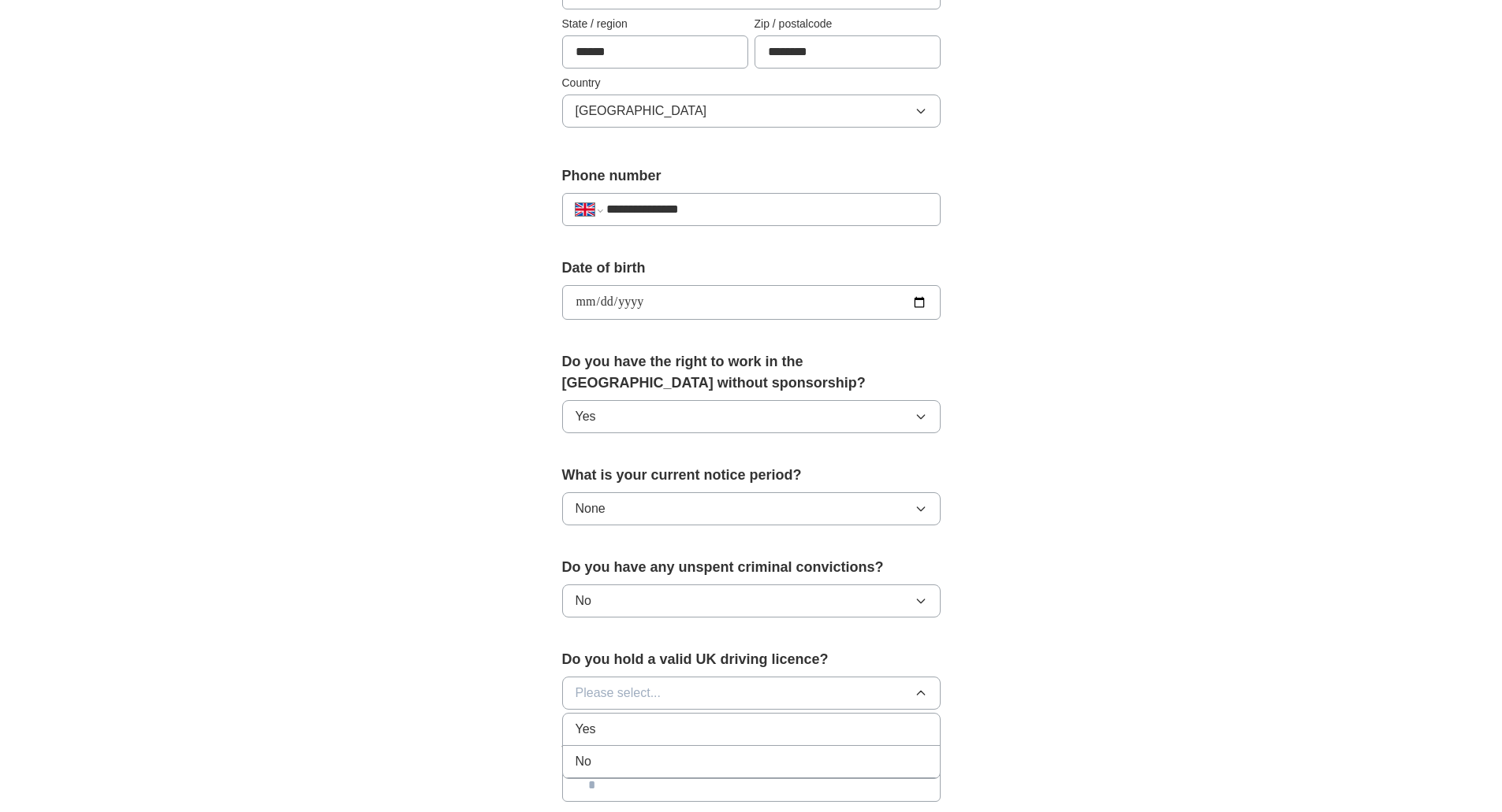
click at [619, 728] on div "Yes" at bounding box center [751, 730] width 352 height 19
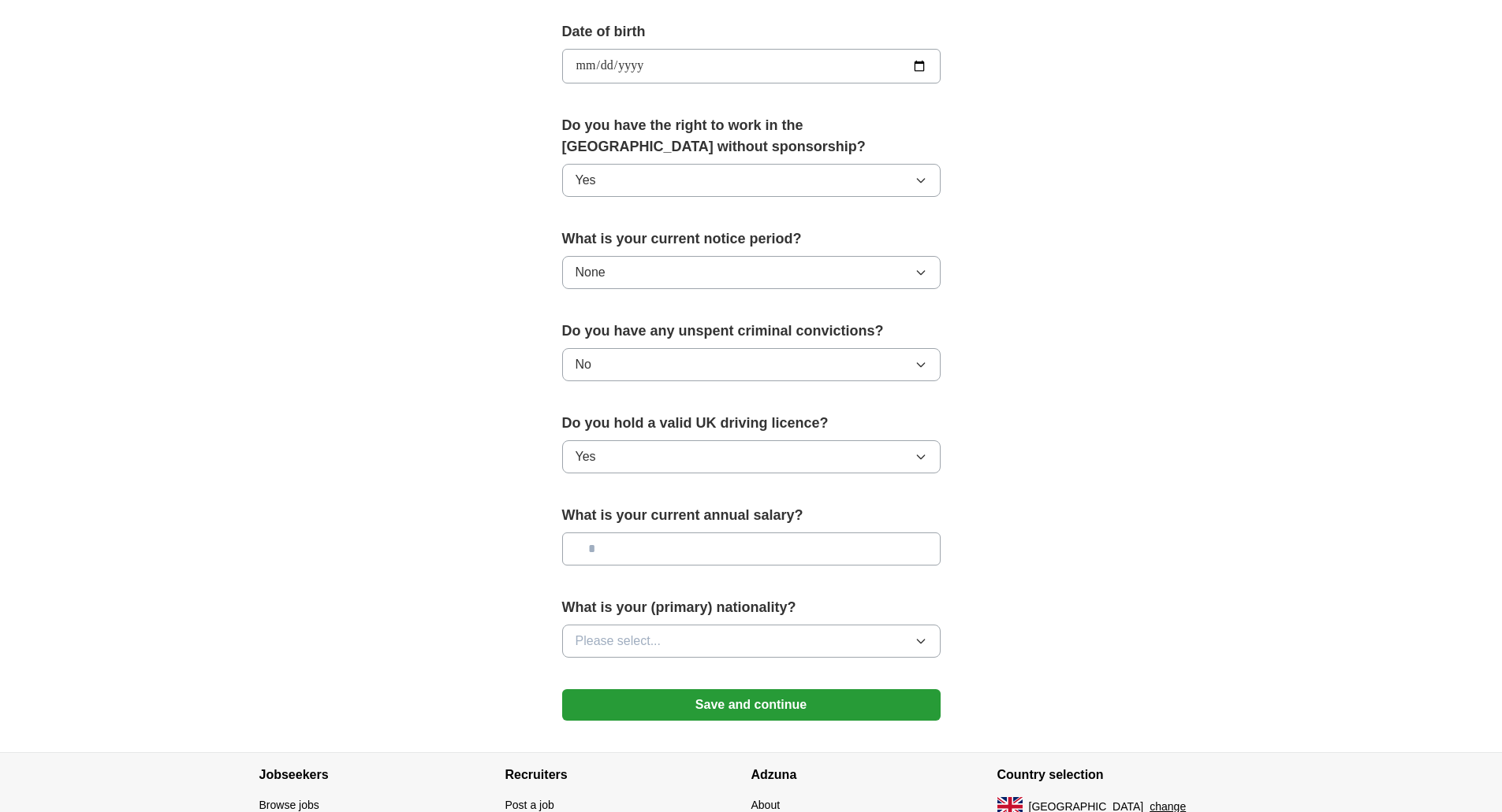
click at [691, 533] on input "text" at bounding box center [751, 549] width 378 height 33
click at [691, 560] on input "text" at bounding box center [751, 549] width 378 height 33
click at [696, 550] on input "text" at bounding box center [751, 549] width 378 height 33
type input "**"
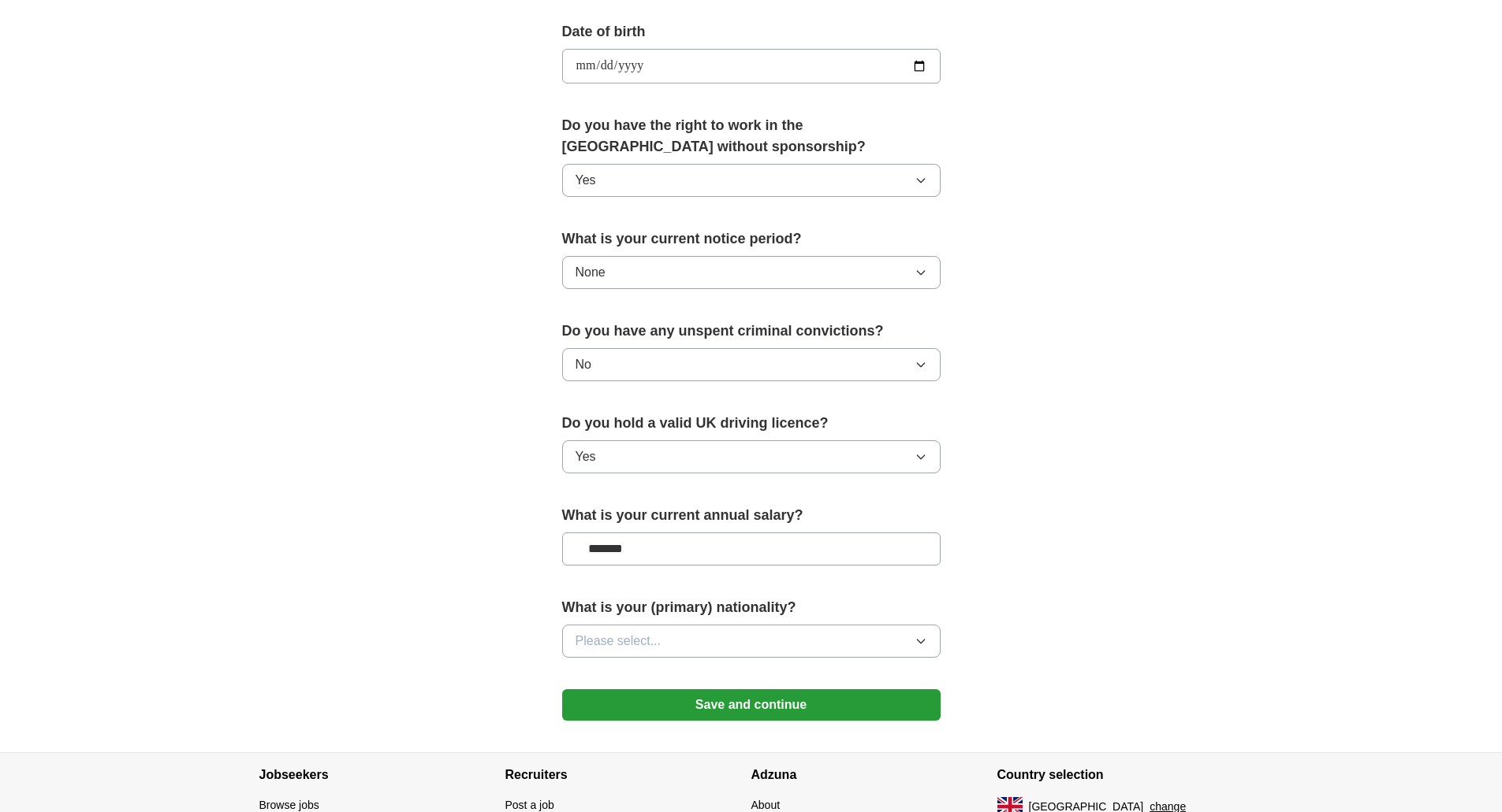
type input "*******"
click at [705, 636] on button "Please select..." at bounding box center [751, 641] width 378 height 33
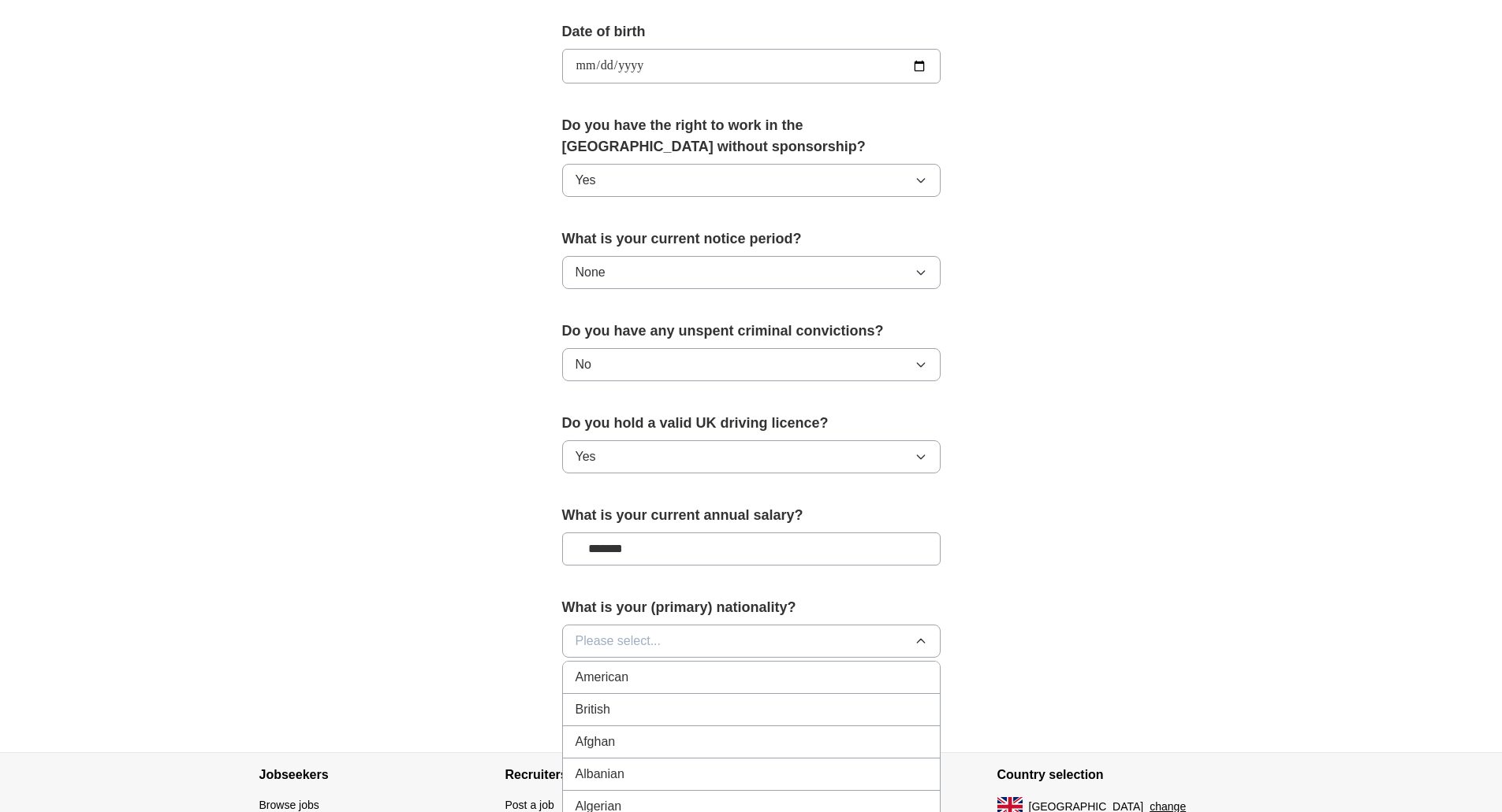
click at [681, 708] on div "British" at bounding box center [751, 710] width 352 height 19
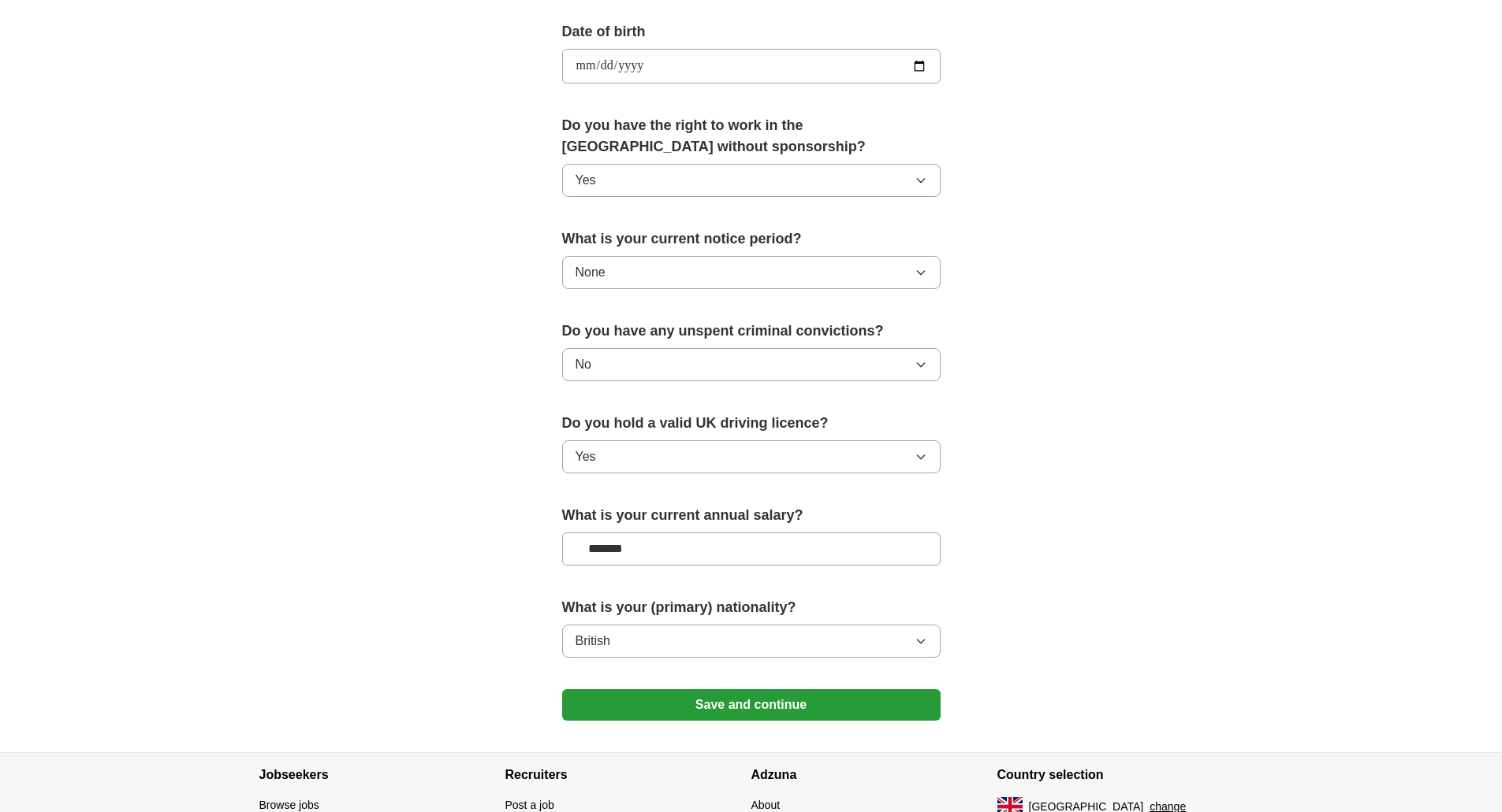
click at [809, 702] on button "Save and continue" at bounding box center [751, 705] width 378 height 32
